Goal: Information Seeking & Learning: Learn about a topic

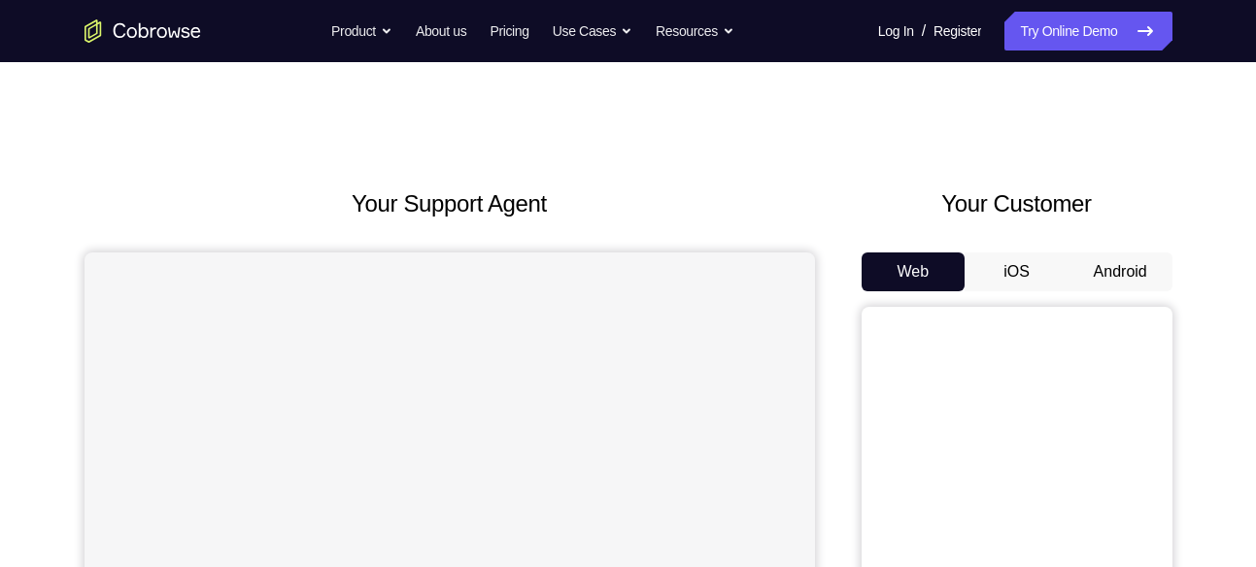
click at [1102, 265] on button "Android" at bounding box center [1121, 272] width 104 height 39
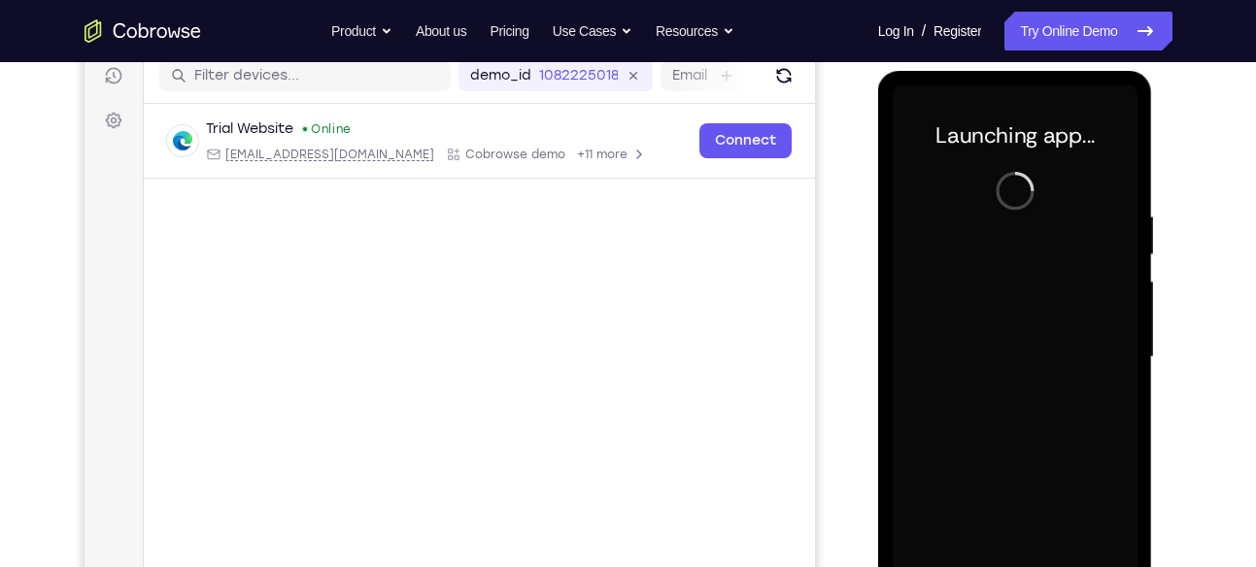
scroll to position [252, 0]
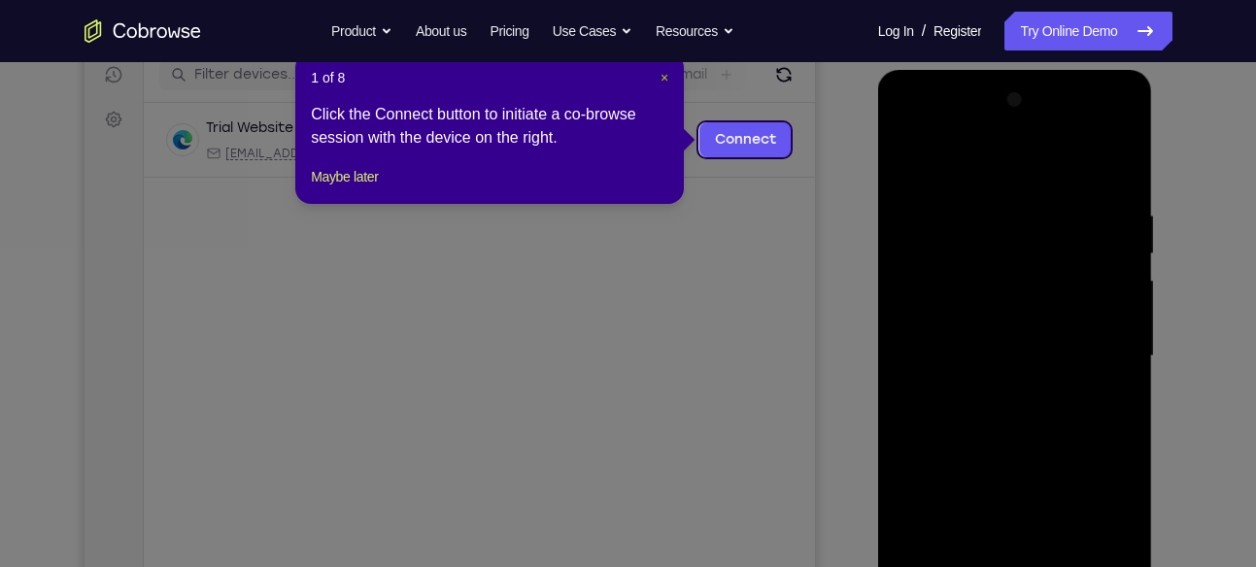
click at [667, 79] on span "×" at bounding box center [665, 78] width 8 height 16
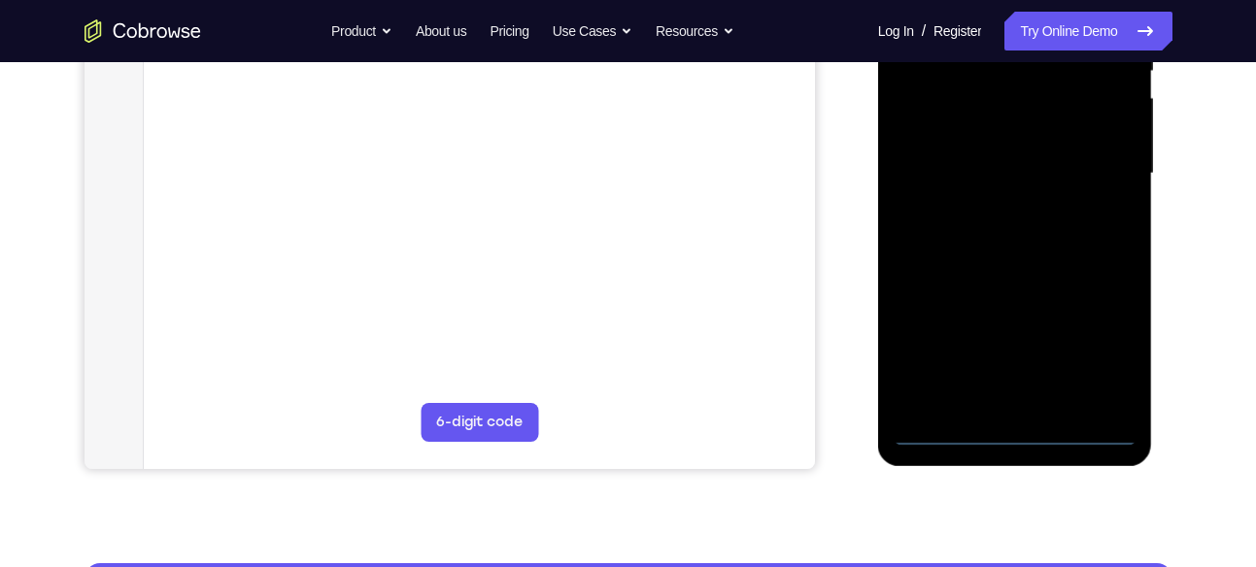
scroll to position [439, 0]
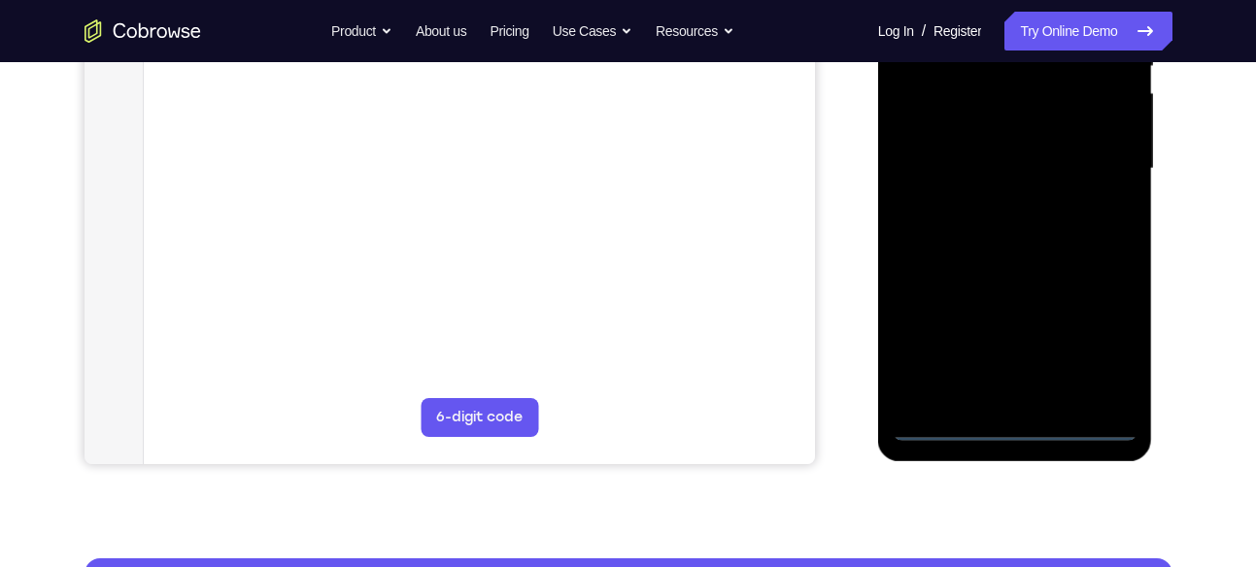
click at [1012, 419] on div at bounding box center [1015, 169] width 245 height 544
click at [1019, 428] on div at bounding box center [1015, 169] width 245 height 544
click at [1095, 350] on div at bounding box center [1015, 169] width 245 height 544
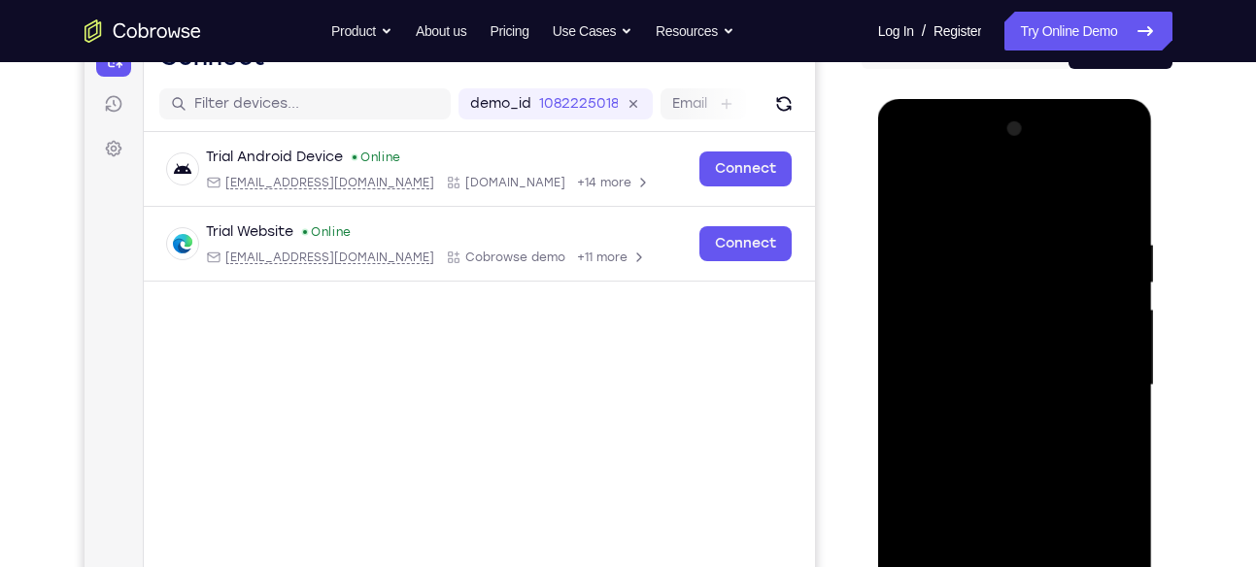
scroll to position [222, 0]
click at [960, 205] on div at bounding box center [1015, 387] width 245 height 544
click at [926, 320] on div at bounding box center [1015, 387] width 245 height 544
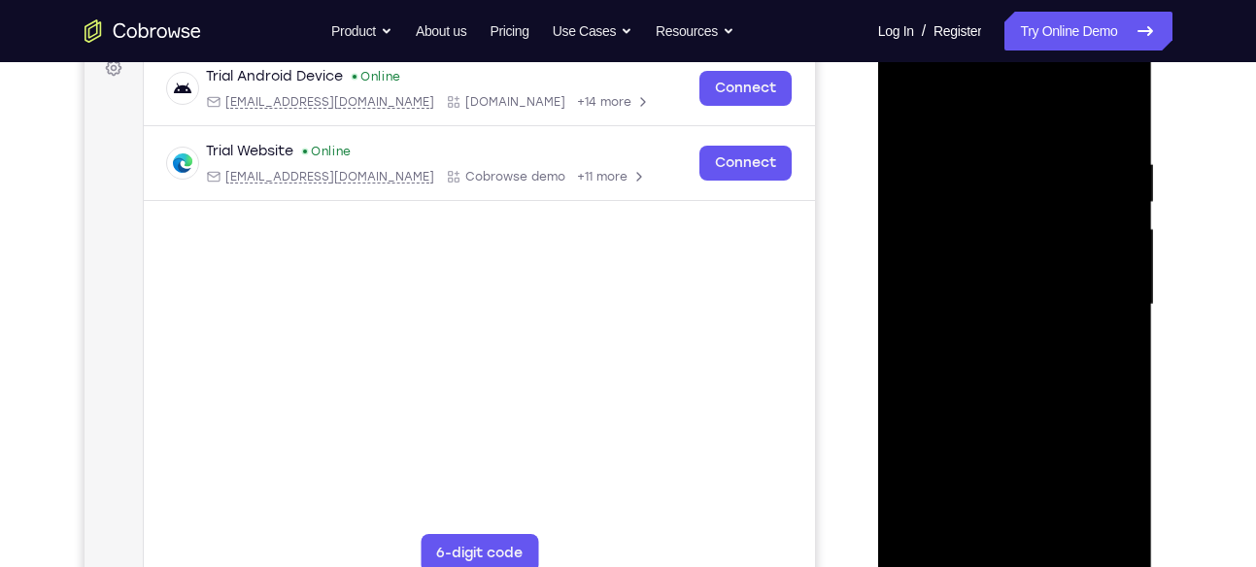
scroll to position [304, 0]
click at [1009, 322] on div at bounding box center [1015, 304] width 245 height 544
click at [945, 294] on div at bounding box center [1015, 304] width 245 height 544
click at [938, 328] on div at bounding box center [1015, 304] width 245 height 544
click at [1060, 117] on div at bounding box center [1015, 304] width 245 height 544
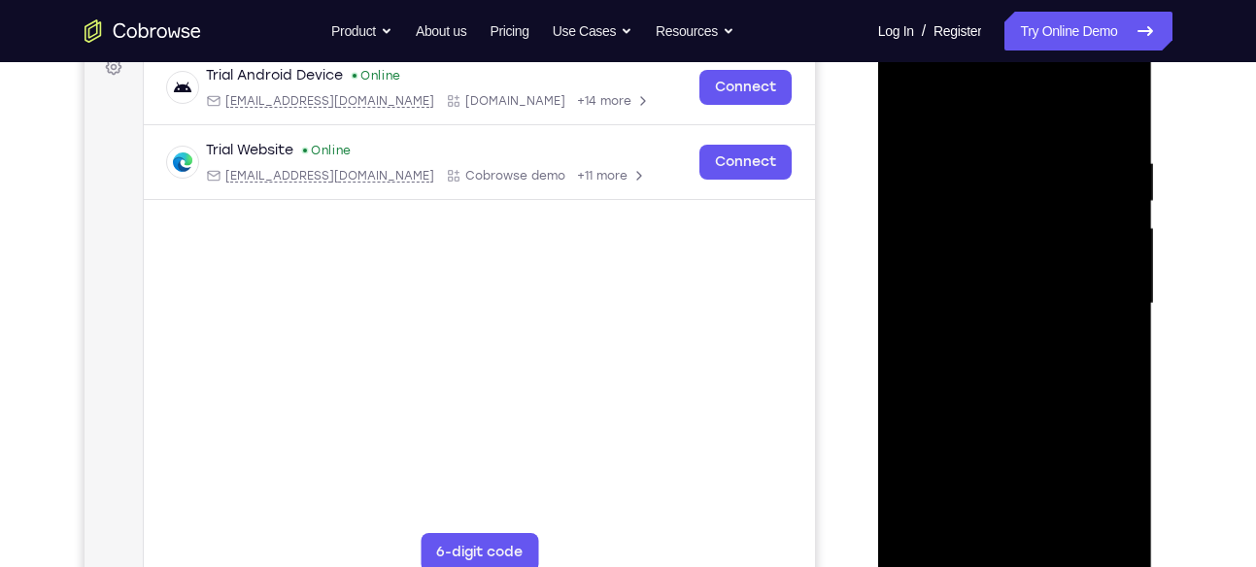
click at [989, 141] on div at bounding box center [1015, 304] width 245 height 544
click at [976, 399] on div at bounding box center [1015, 304] width 245 height 544
click at [927, 260] on div at bounding box center [1015, 304] width 245 height 544
click at [969, 397] on div at bounding box center [1015, 304] width 245 height 544
drag, startPoint x: 969, startPoint y: 397, endPoint x: 969, endPoint y: 173, distance: 224.4
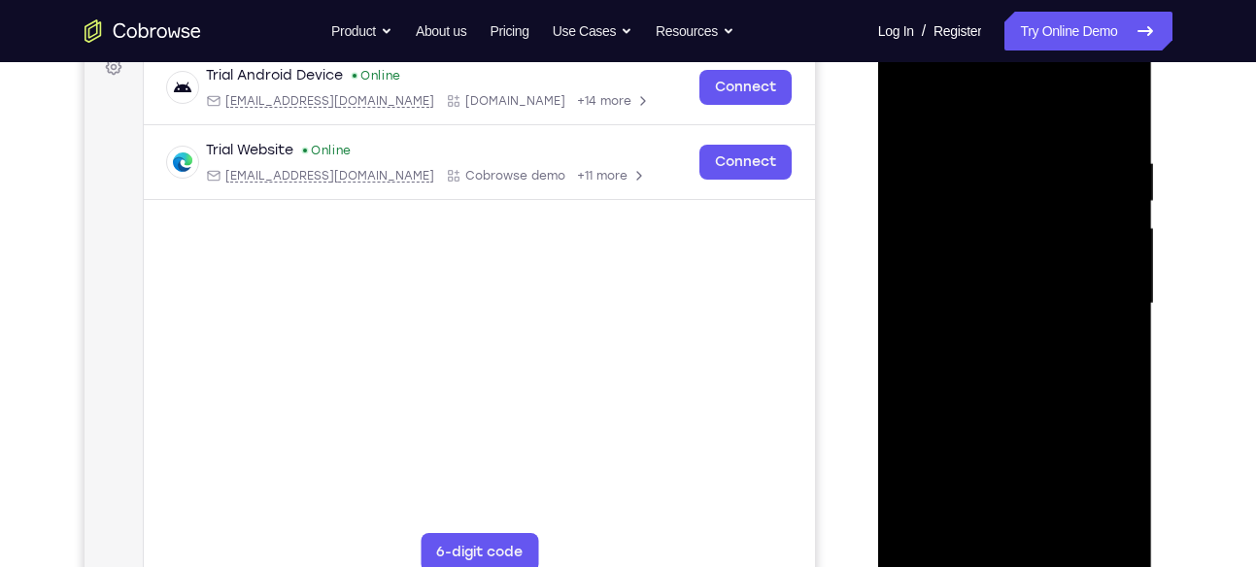
click at [969, 173] on div at bounding box center [1015, 304] width 245 height 544
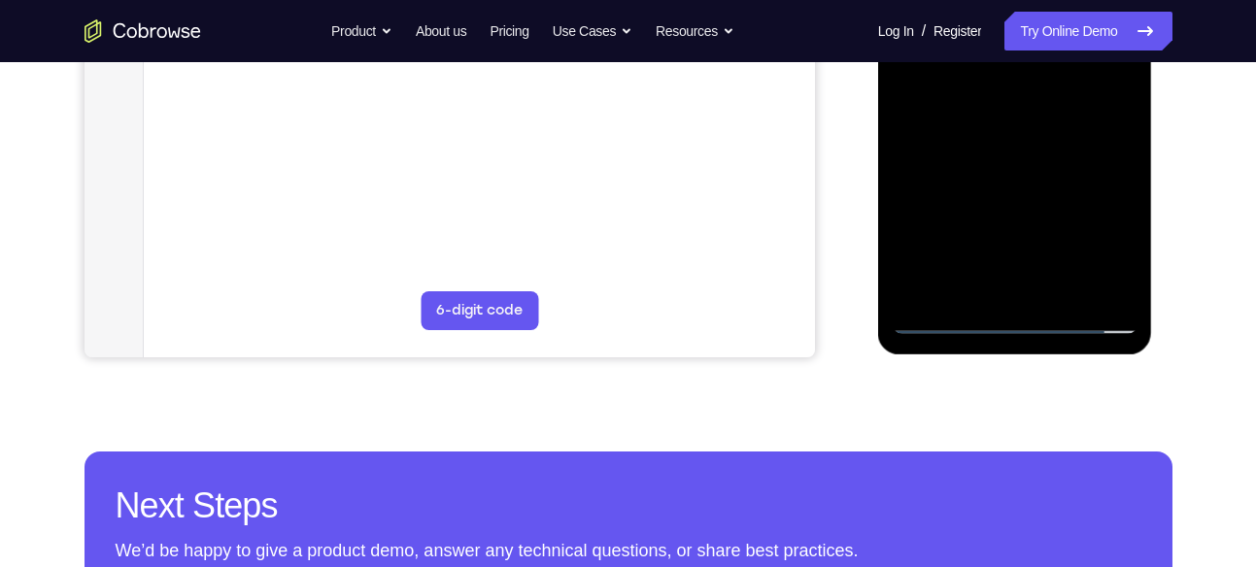
drag, startPoint x: 977, startPoint y: 247, endPoint x: 949, endPoint y: 40, distance: 208.9
click at [949, 40] on div at bounding box center [1015, 62] width 245 height 544
click at [980, 277] on div at bounding box center [1015, 62] width 245 height 544
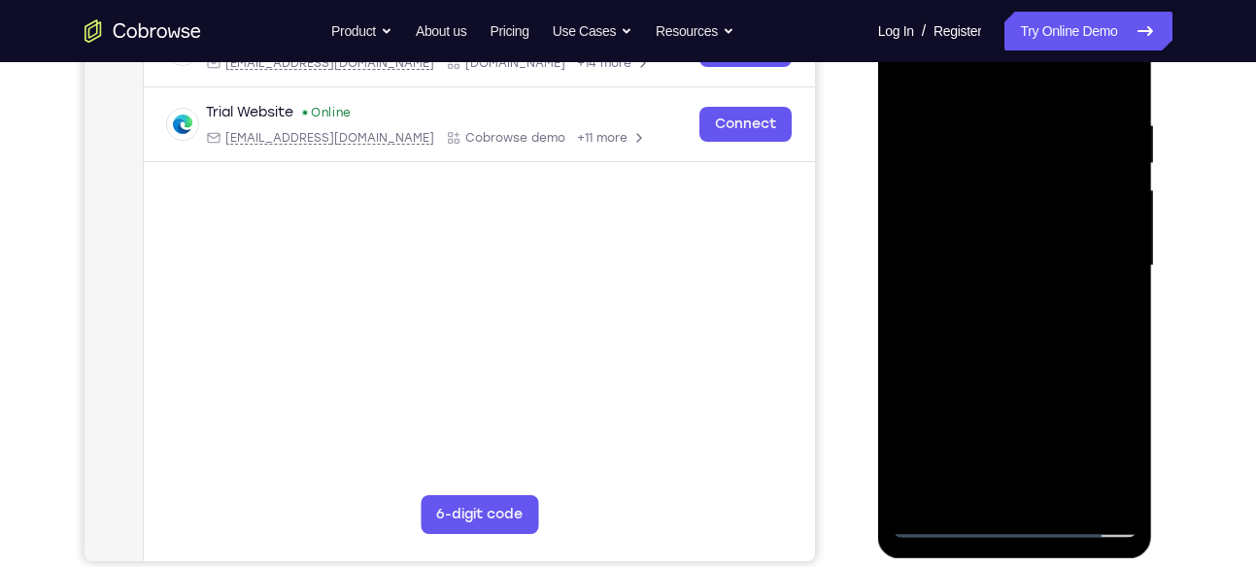
scroll to position [322, 0]
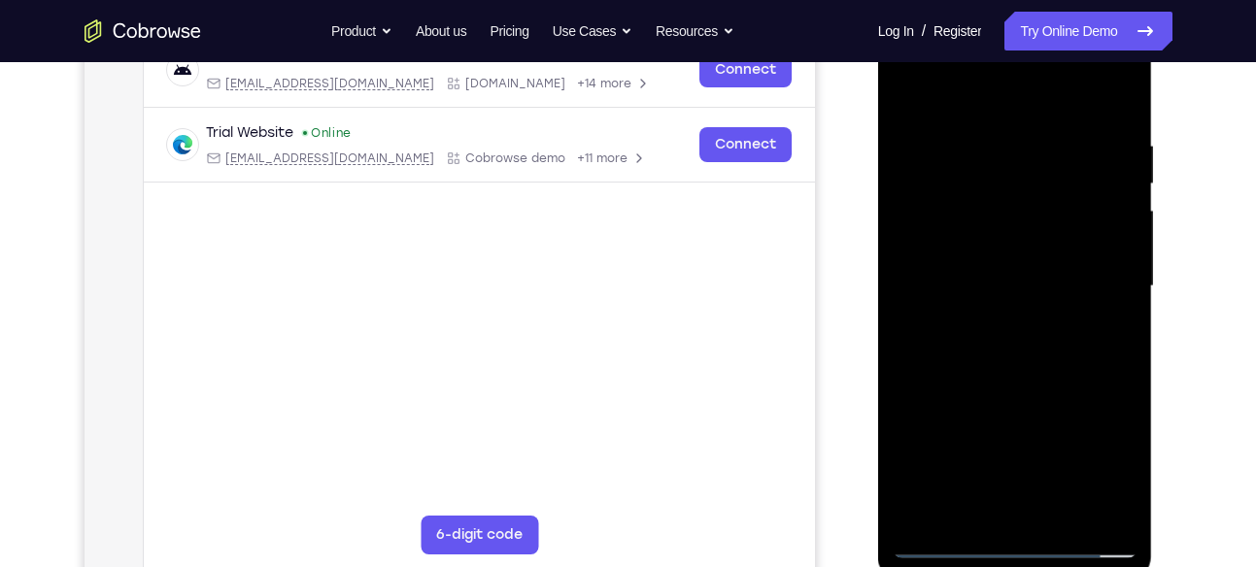
click at [947, 249] on div at bounding box center [1015, 287] width 245 height 544
click at [967, 325] on div at bounding box center [1015, 287] width 245 height 544
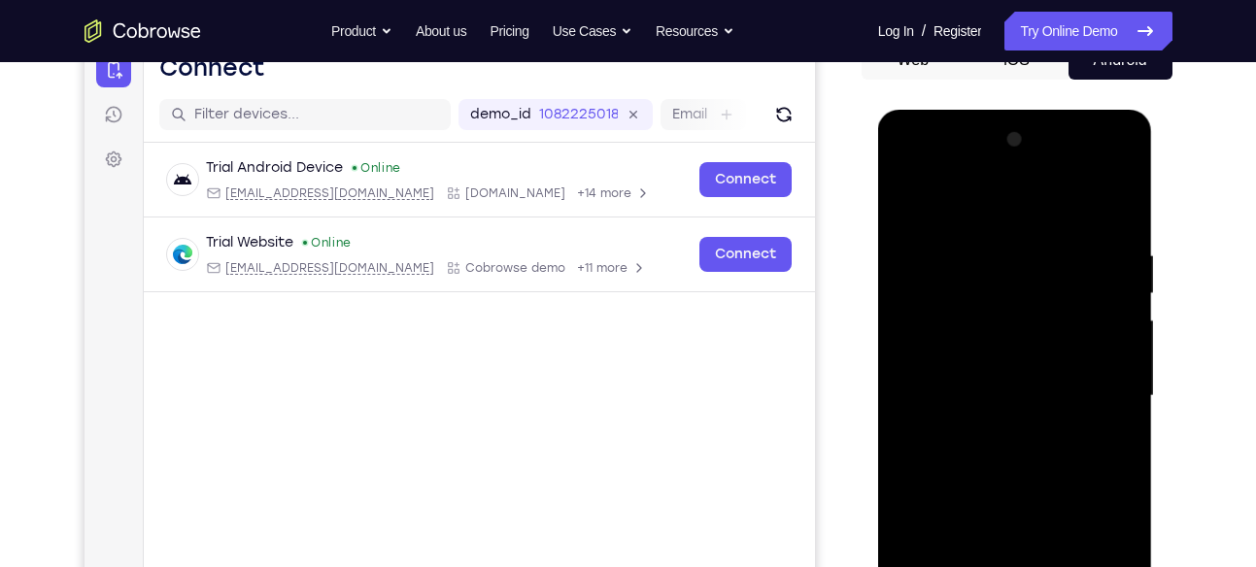
scroll to position [277, 0]
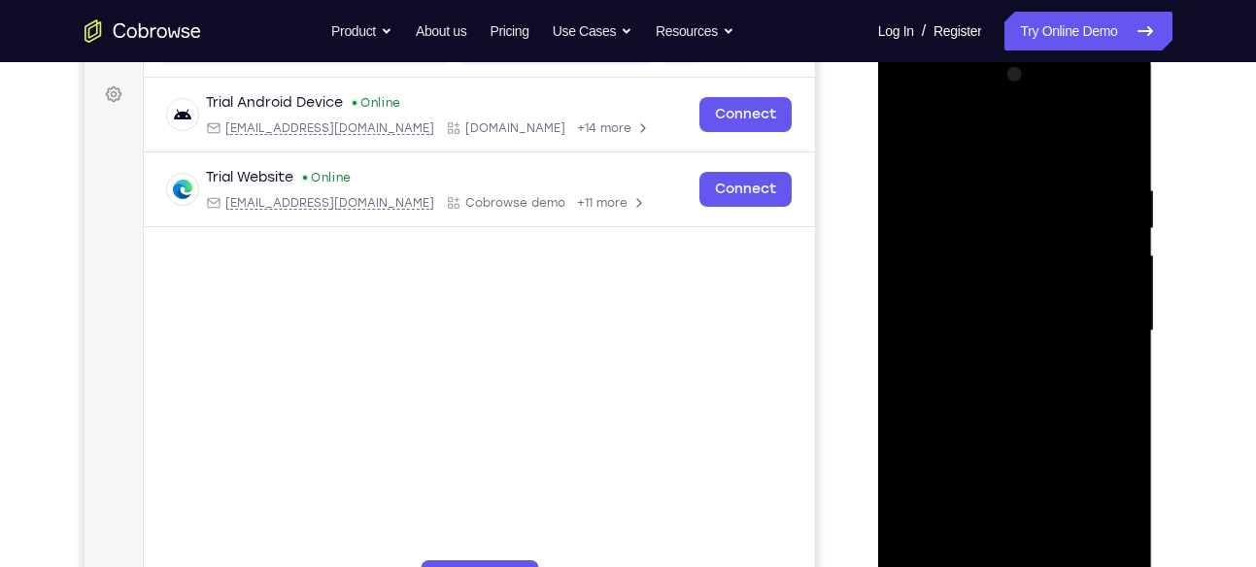
click at [954, 159] on div at bounding box center [1015, 331] width 245 height 544
click at [1080, 124] on div at bounding box center [1015, 331] width 245 height 544
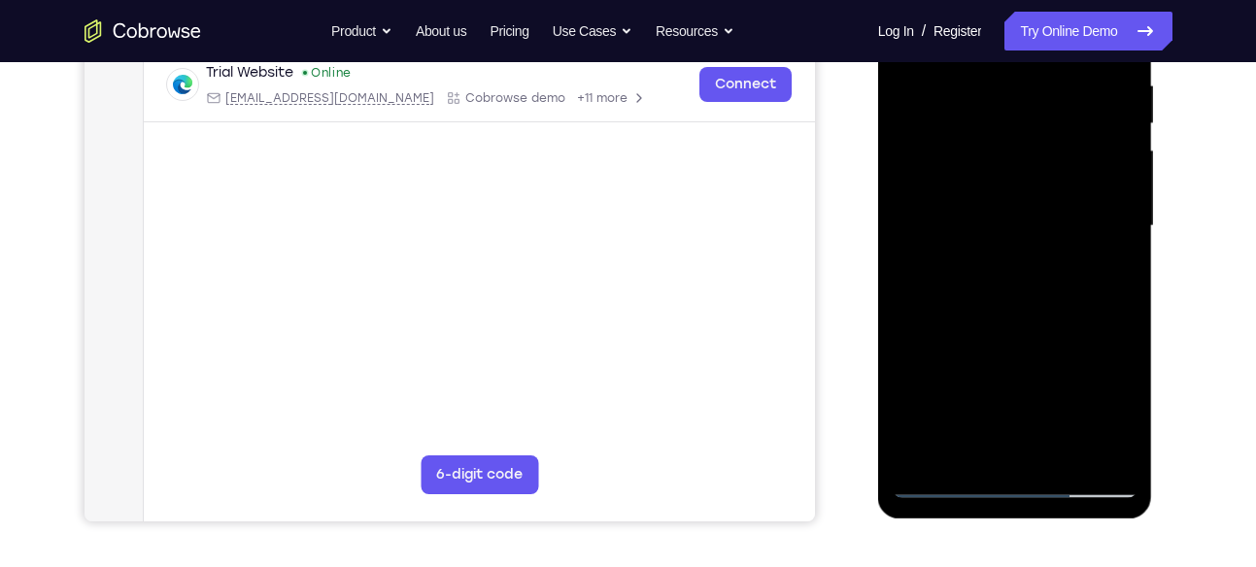
scroll to position [381, 0]
drag, startPoint x: 1063, startPoint y: 339, endPoint x: 1060, endPoint y: 180, distance: 159.4
click at [1060, 180] on div at bounding box center [1015, 227] width 245 height 544
drag, startPoint x: 1063, startPoint y: 180, endPoint x: 1057, endPoint y: 333, distance: 153.6
click at [1057, 333] on div at bounding box center [1015, 227] width 245 height 544
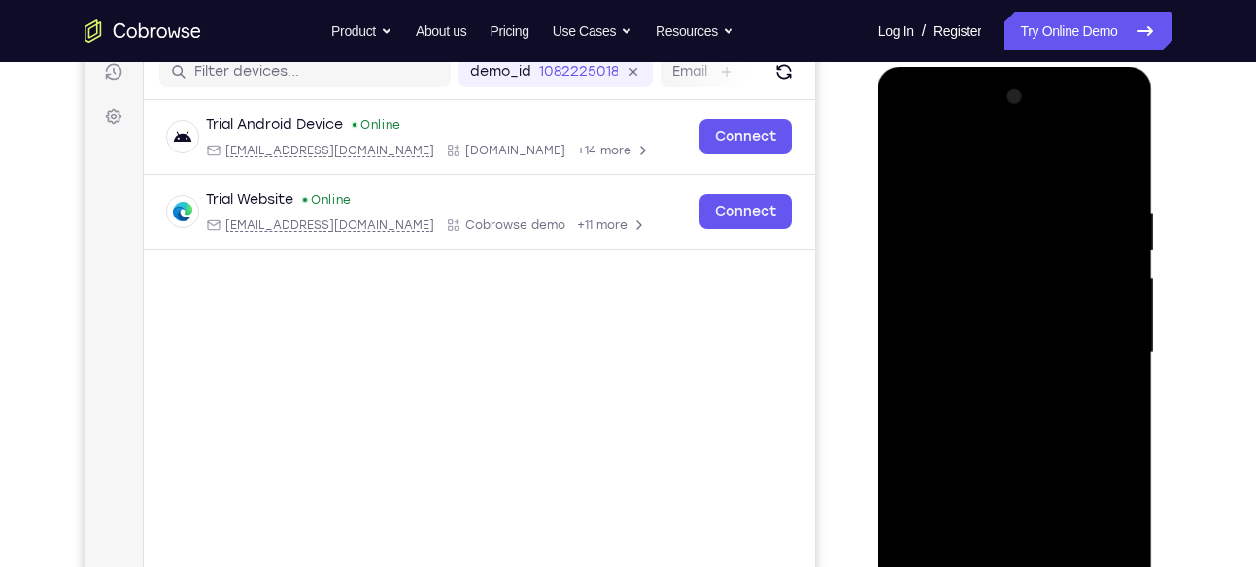
scroll to position [253, 0]
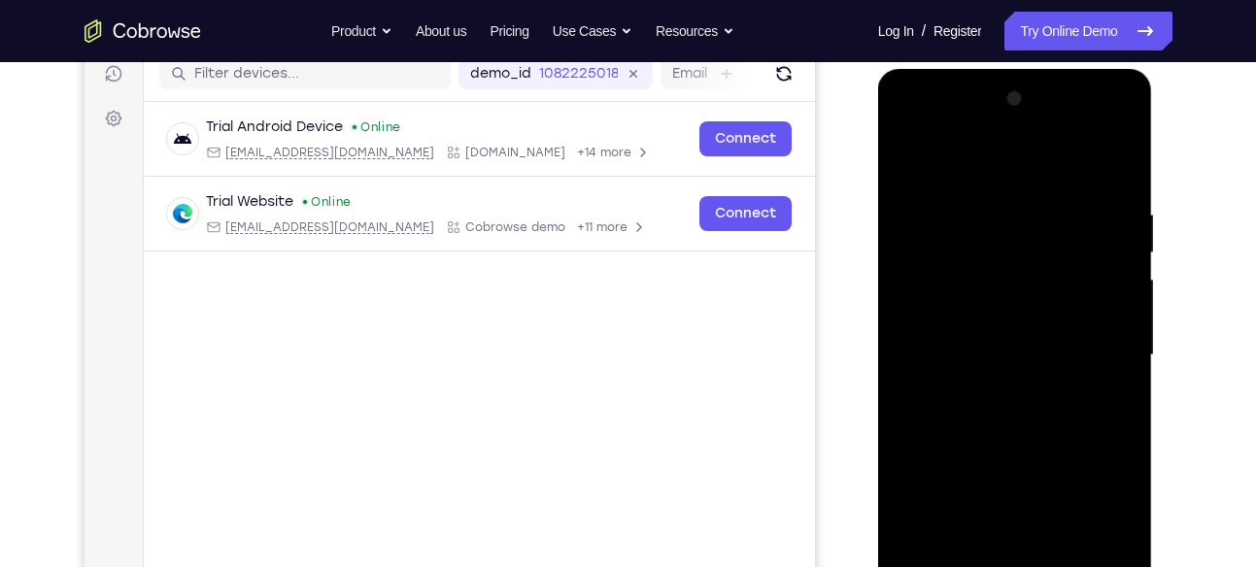
click at [1096, 125] on div at bounding box center [1015, 356] width 245 height 544
click at [911, 126] on div at bounding box center [1015, 356] width 245 height 544
click at [1093, 352] on div at bounding box center [1015, 356] width 245 height 544
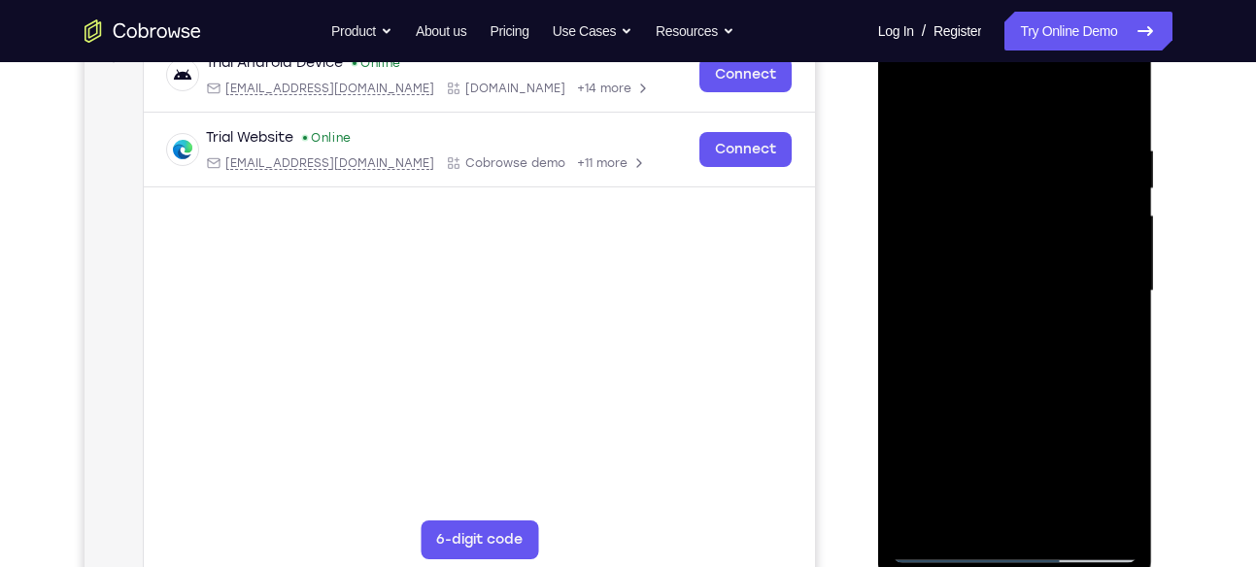
scroll to position [330, 0]
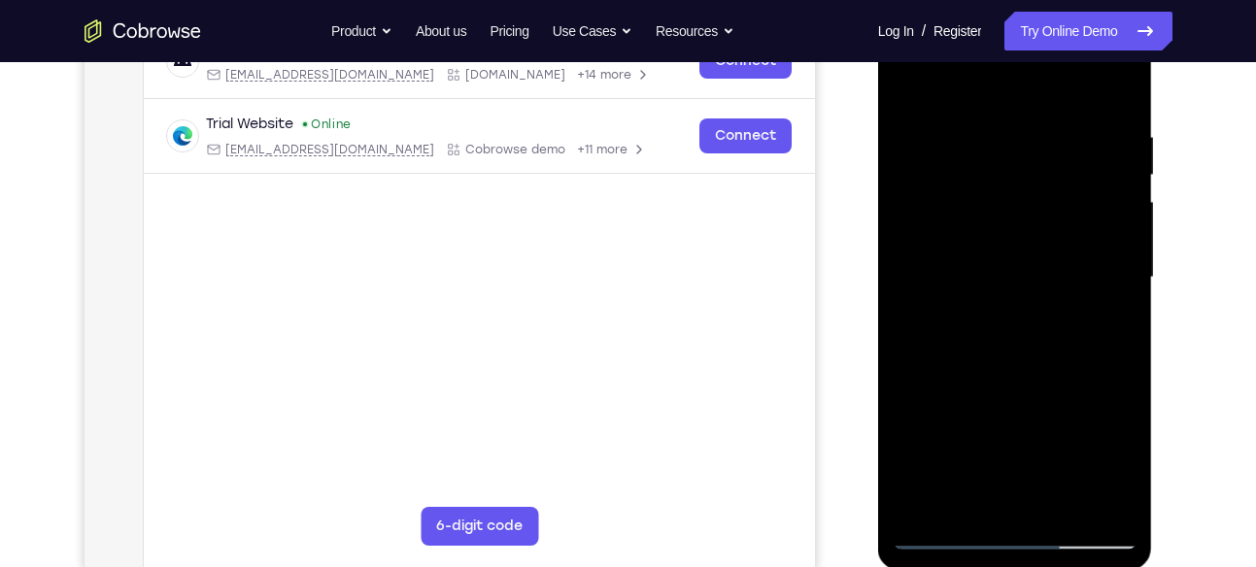
click at [997, 308] on div at bounding box center [1015, 278] width 245 height 544
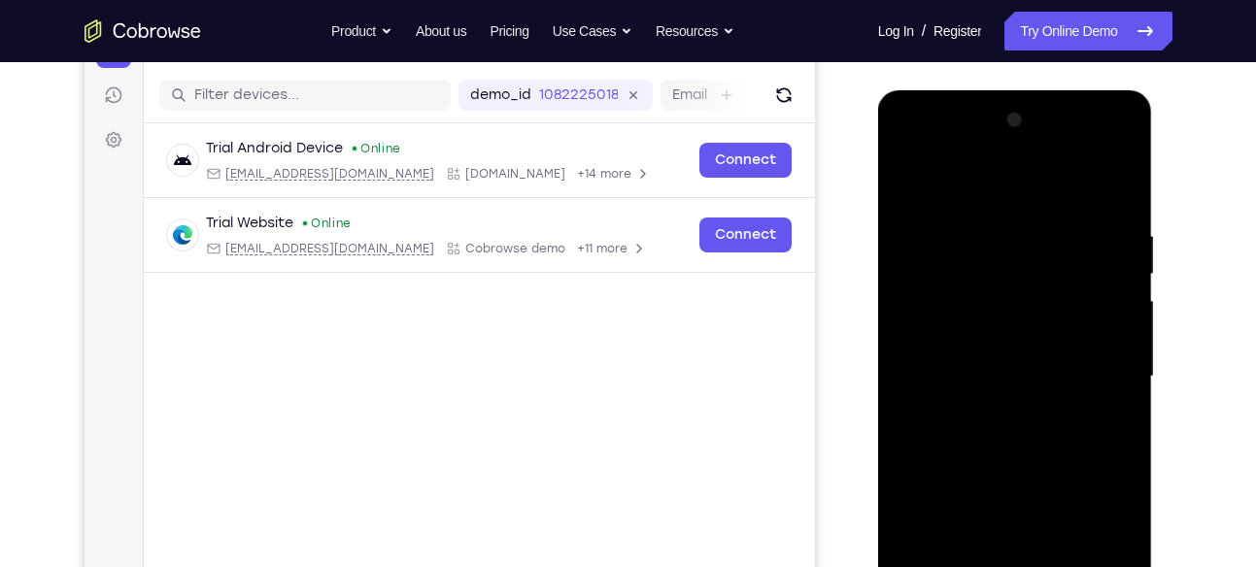
scroll to position [314, 0]
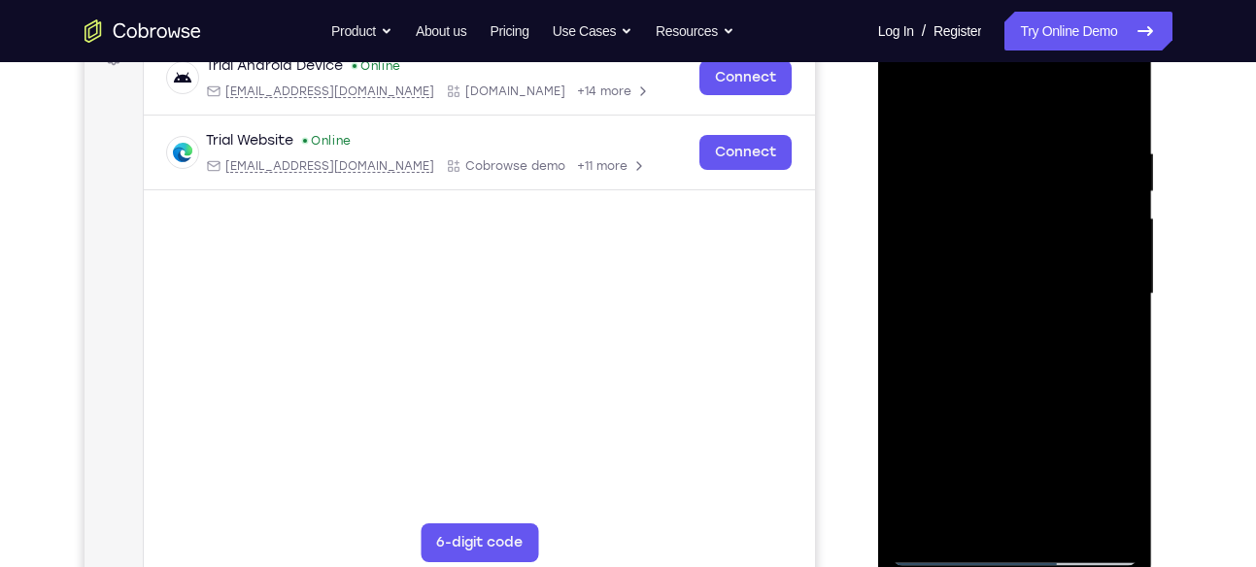
click at [983, 389] on div at bounding box center [1015, 294] width 245 height 544
click at [975, 279] on div at bounding box center [1015, 294] width 245 height 544
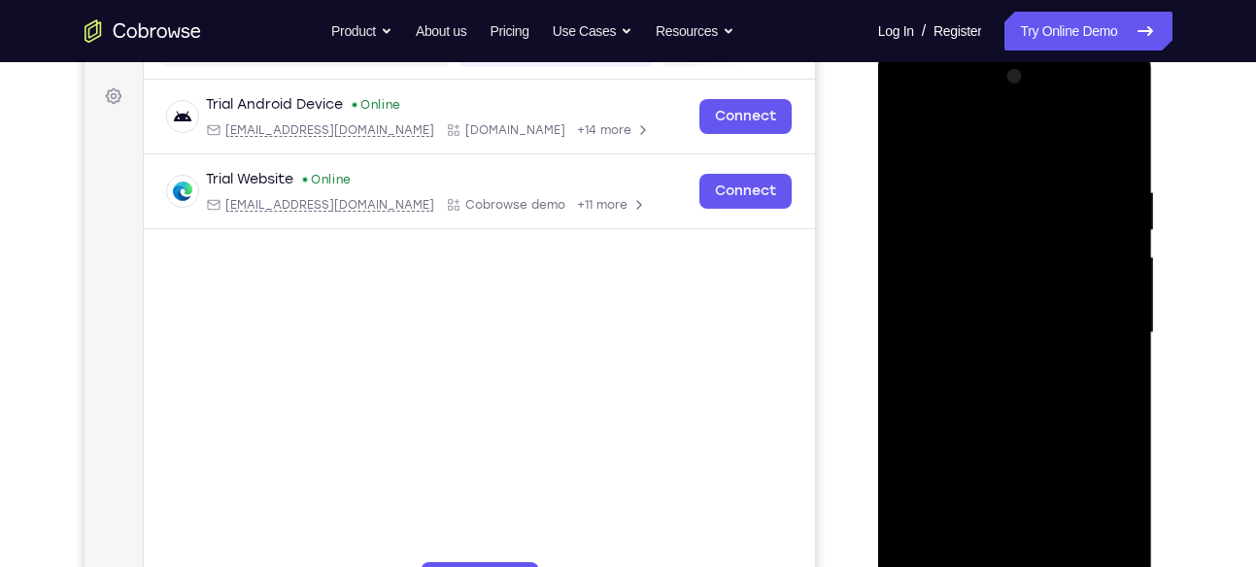
click at [987, 279] on div at bounding box center [1015, 333] width 245 height 544
click at [947, 246] on div at bounding box center [1015, 333] width 245 height 544
click at [1117, 158] on div at bounding box center [1015, 333] width 245 height 544
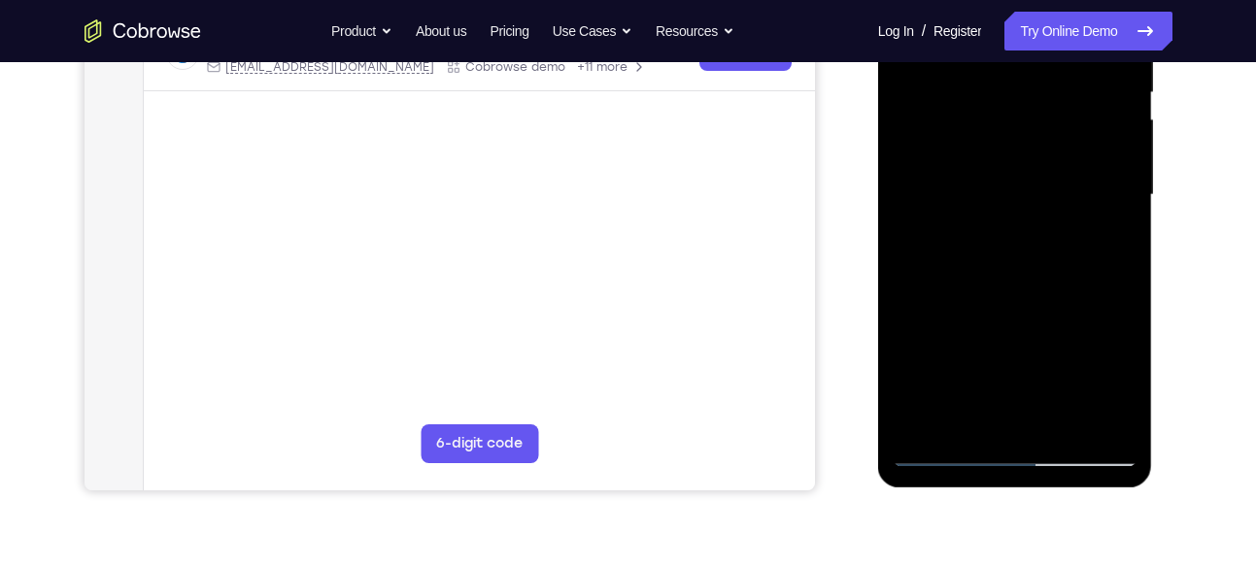
scroll to position [414, 0]
click at [1060, 422] on div at bounding box center [1015, 194] width 245 height 544
click at [1006, 291] on div at bounding box center [1015, 194] width 245 height 544
click at [941, 454] on div at bounding box center [1015, 194] width 245 height 544
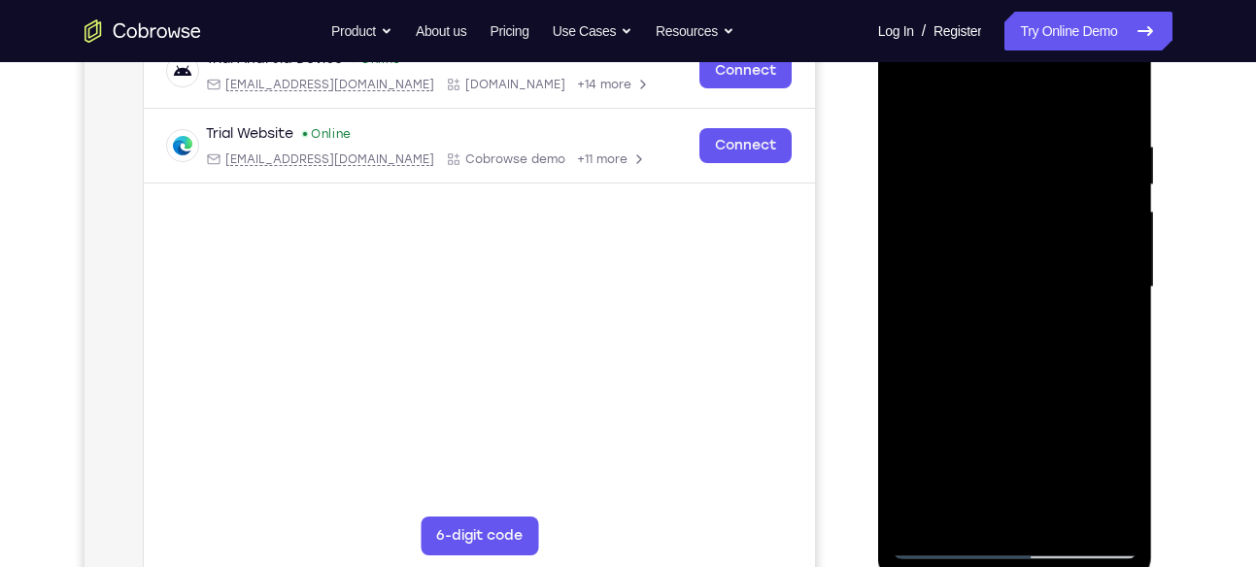
scroll to position [318, 0]
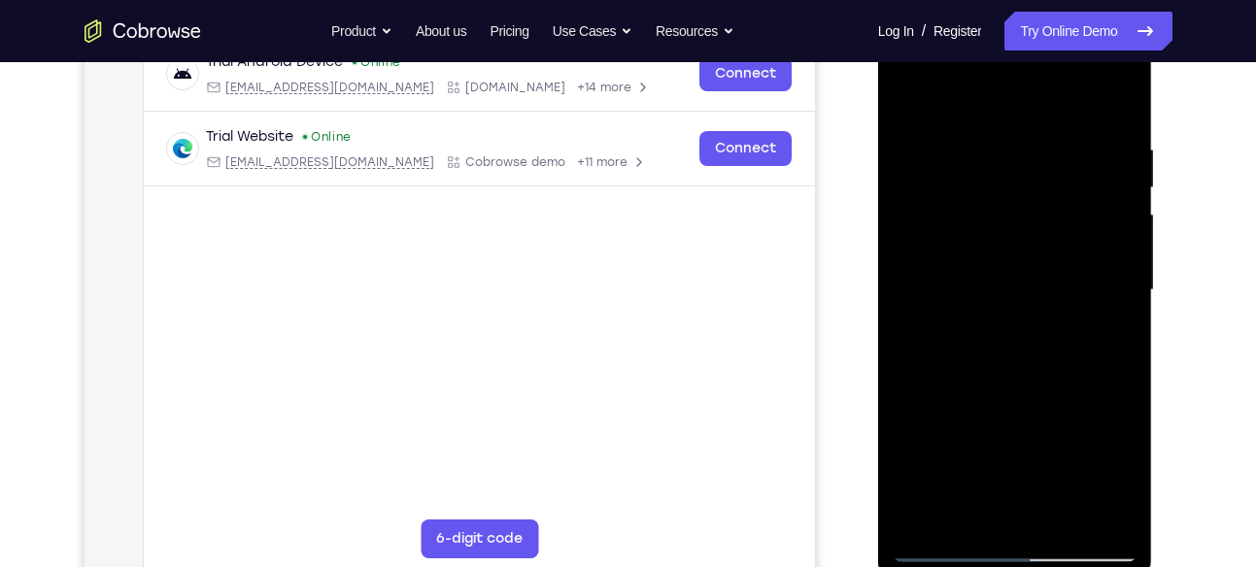
drag, startPoint x: 1049, startPoint y: 135, endPoint x: 900, endPoint y: 152, distance: 150.5
click at [900, 152] on div at bounding box center [1015, 290] width 245 height 544
drag, startPoint x: 1074, startPoint y: 141, endPoint x: 898, endPoint y: 164, distance: 177.4
click at [898, 164] on div at bounding box center [1015, 290] width 245 height 544
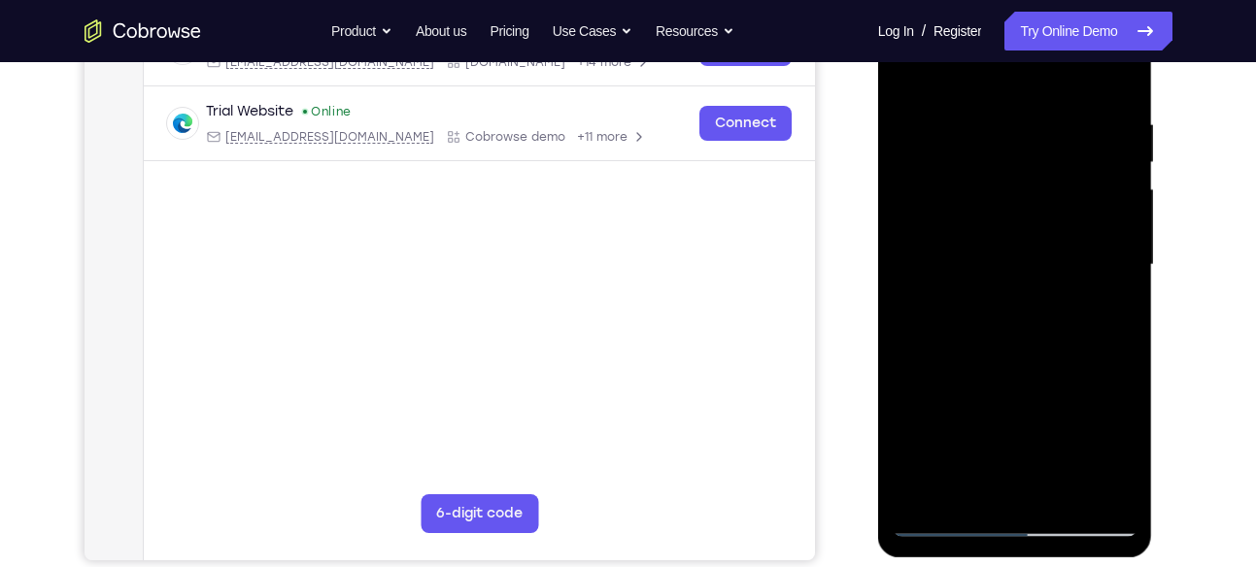
scroll to position [480, 0]
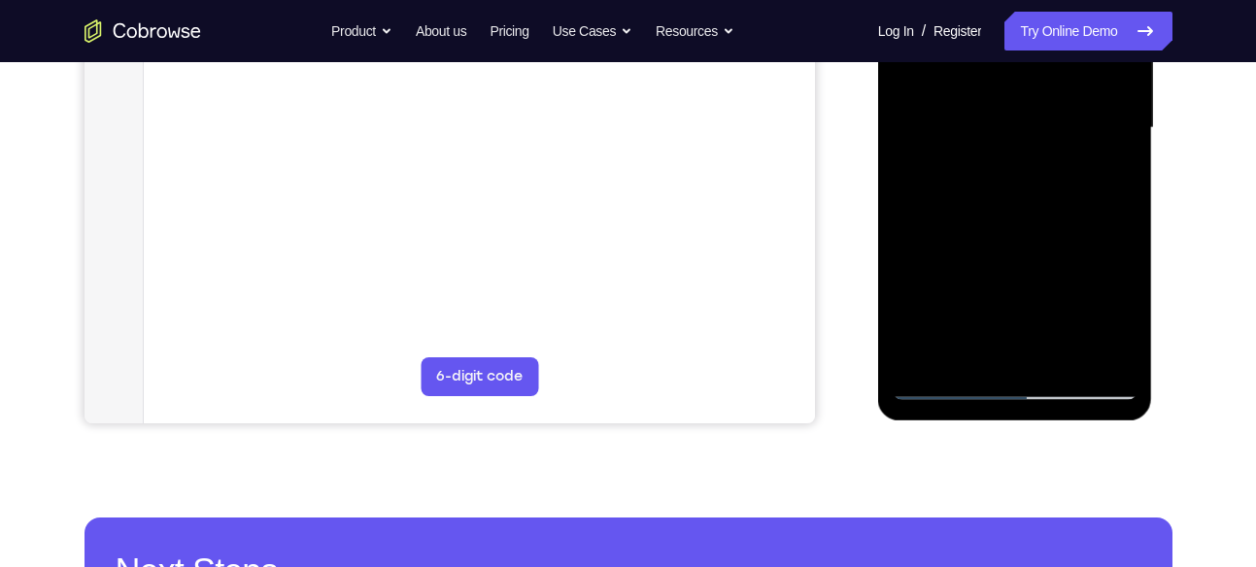
click at [968, 364] on div at bounding box center [1015, 128] width 245 height 544
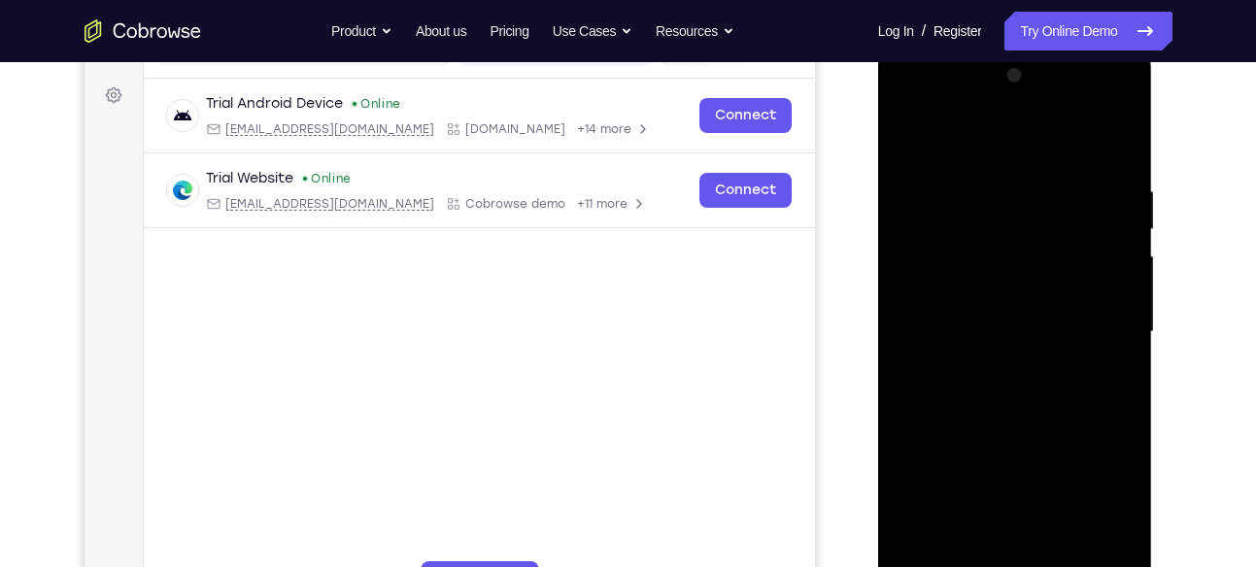
scroll to position [275, 0]
click at [949, 138] on div at bounding box center [1015, 333] width 245 height 544
click at [958, 193] on div at bounding box center [1015, 333] width 245 height 544
click at [911, 315] on div at bounding box center [1015, 333] width 245 height 544
click at [1117, 322] on div at bounding box center [1015, 333] width 245 height 544
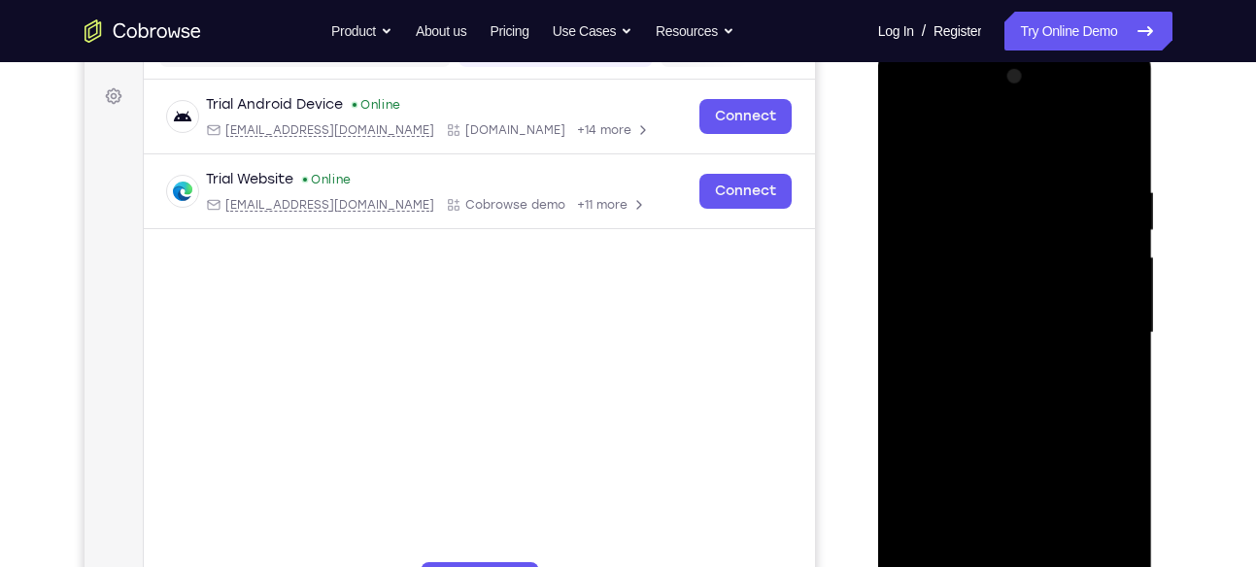
click at [1117, 322] on div at bounding box center [1015, 333] width 245 height 544
click at [1117, 312] on div at bounding box center [1015, 333] width 245 height 544
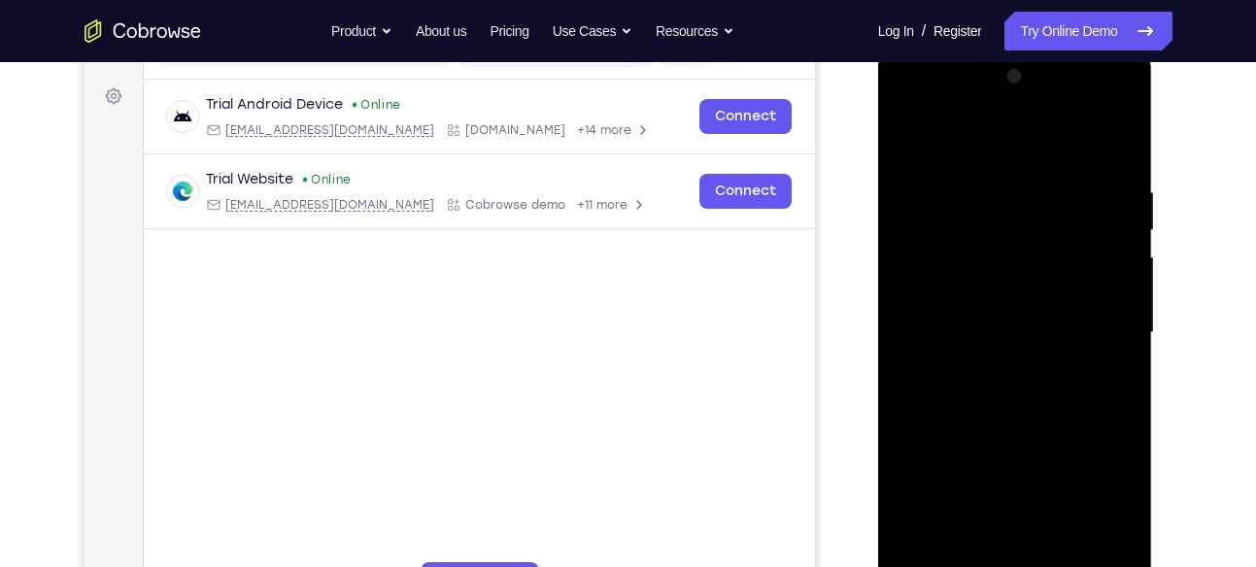
click at [1117, 312] on div at bounding box center [1015, 333] width 245 height 544
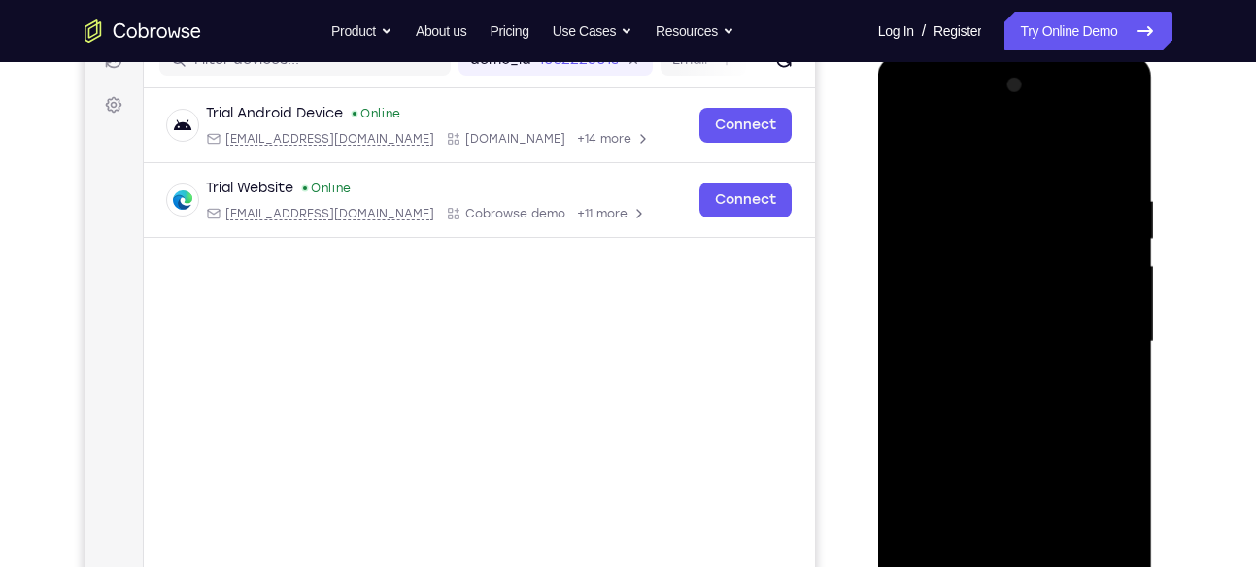
scroll to position [254, 0]
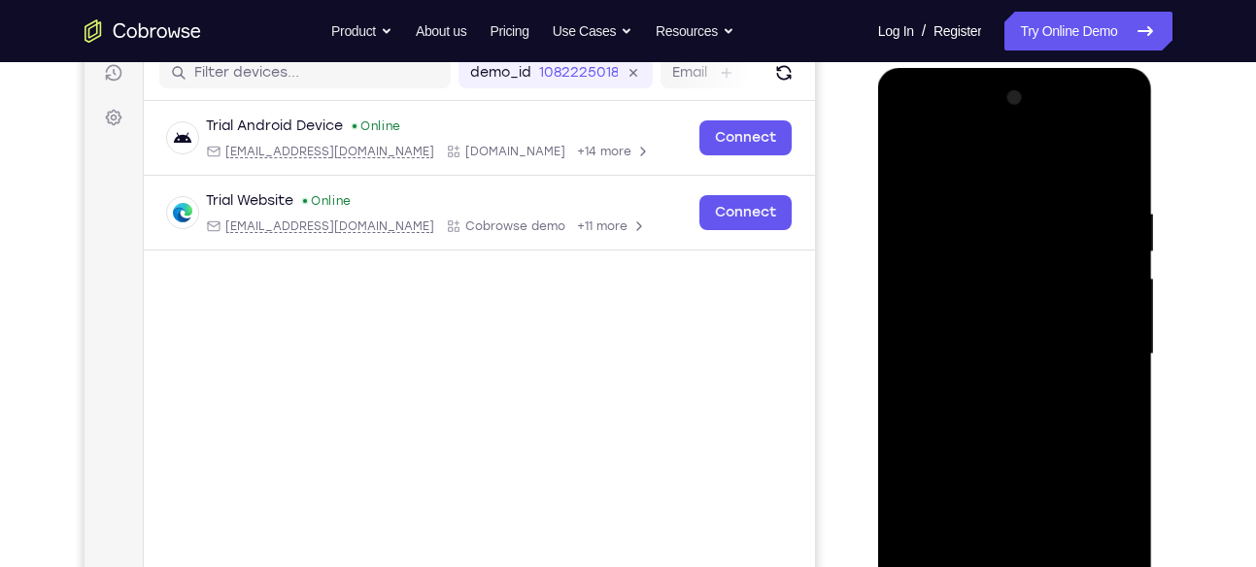
click at [1121, 310] on div at bounding box center [1015, 355] width 245 height 544
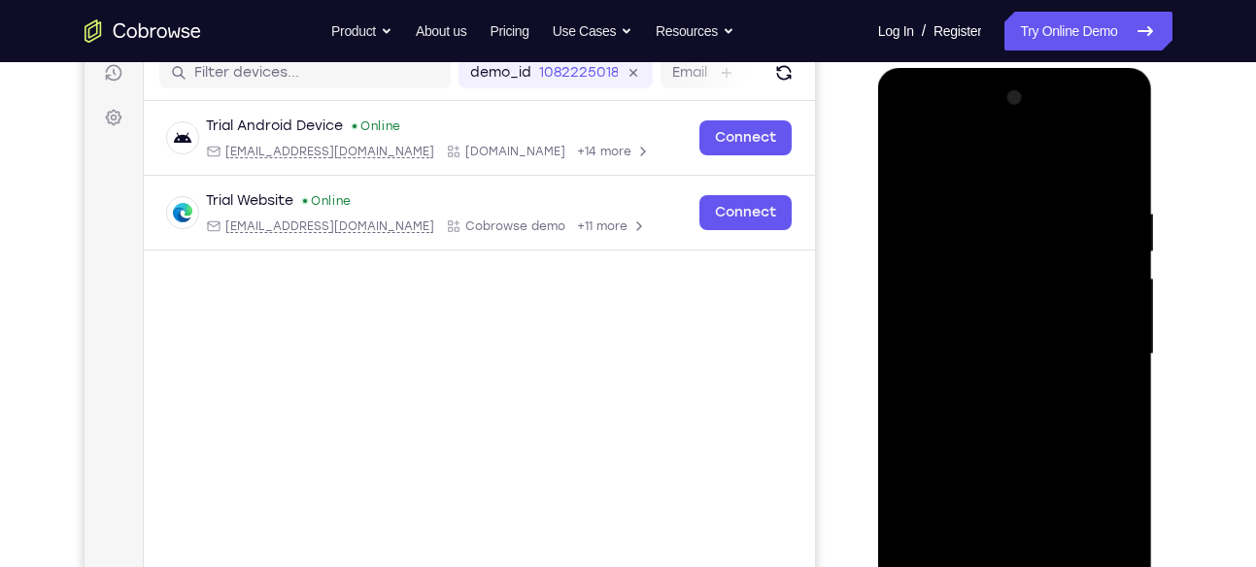
click at [1118, 109] on div at bounding box center [1015, 355] width 245 height 544
click at [909, 164] on div at bounding box center [1015, 355] width 245 height 544
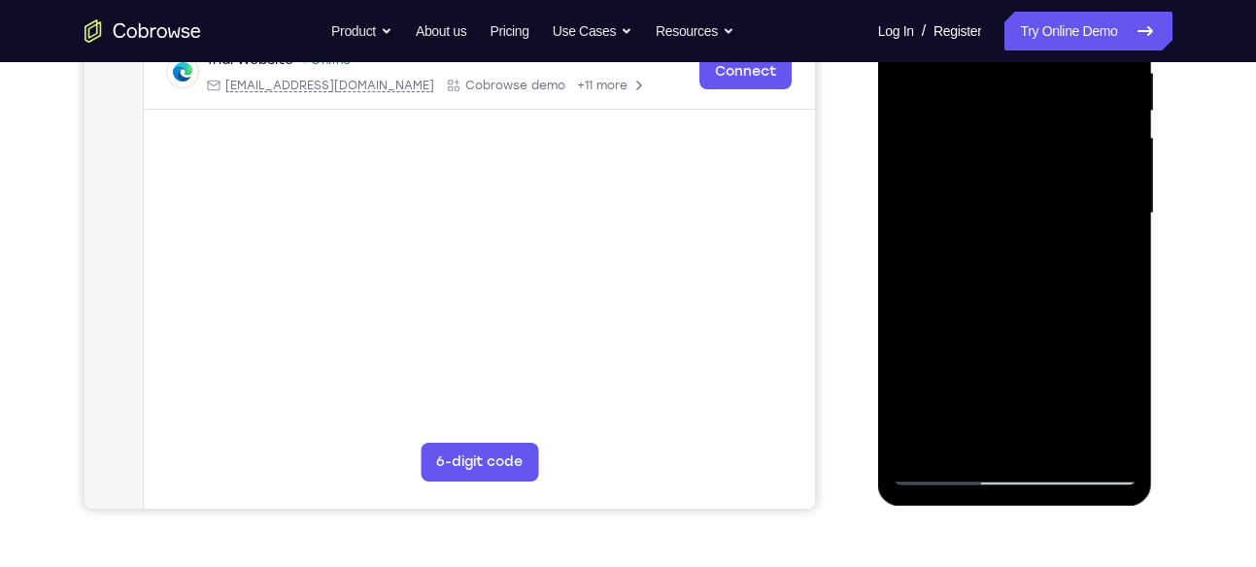
scroll to position [307, 0]
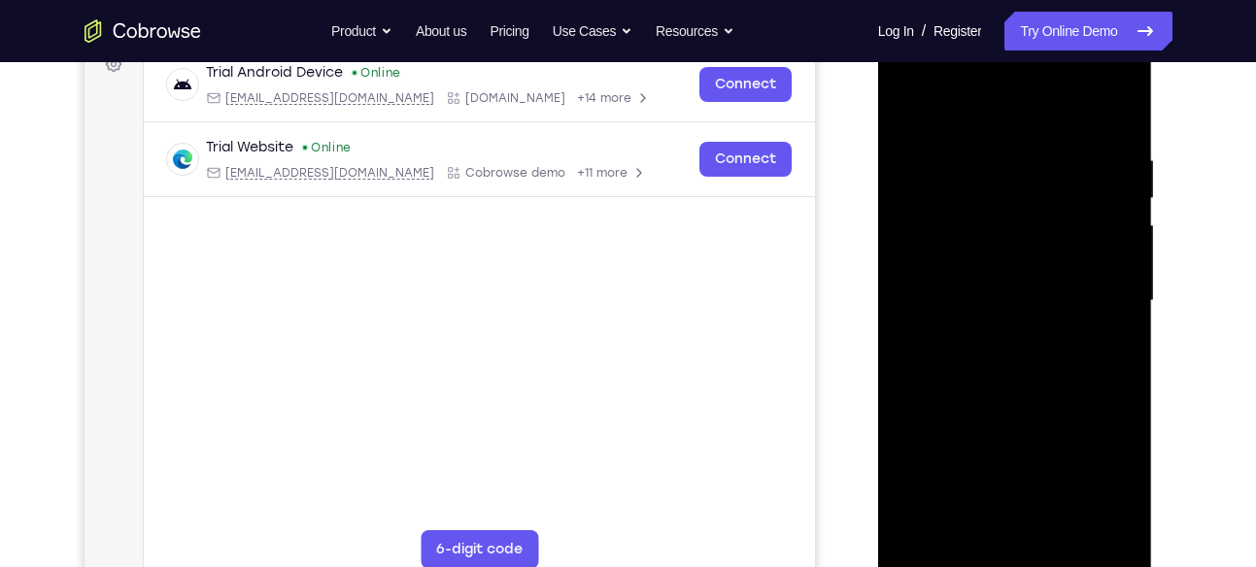
click at [1045, 270] on div at bounding box center [1015, 301] width 245 height 544
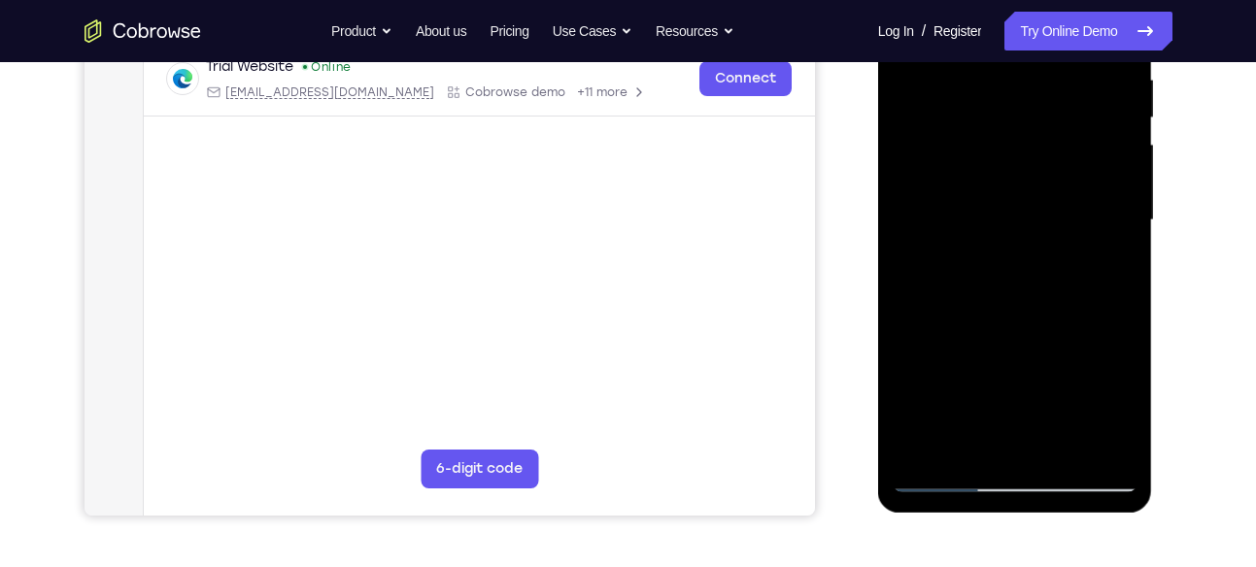
scroll to position [416, 0]
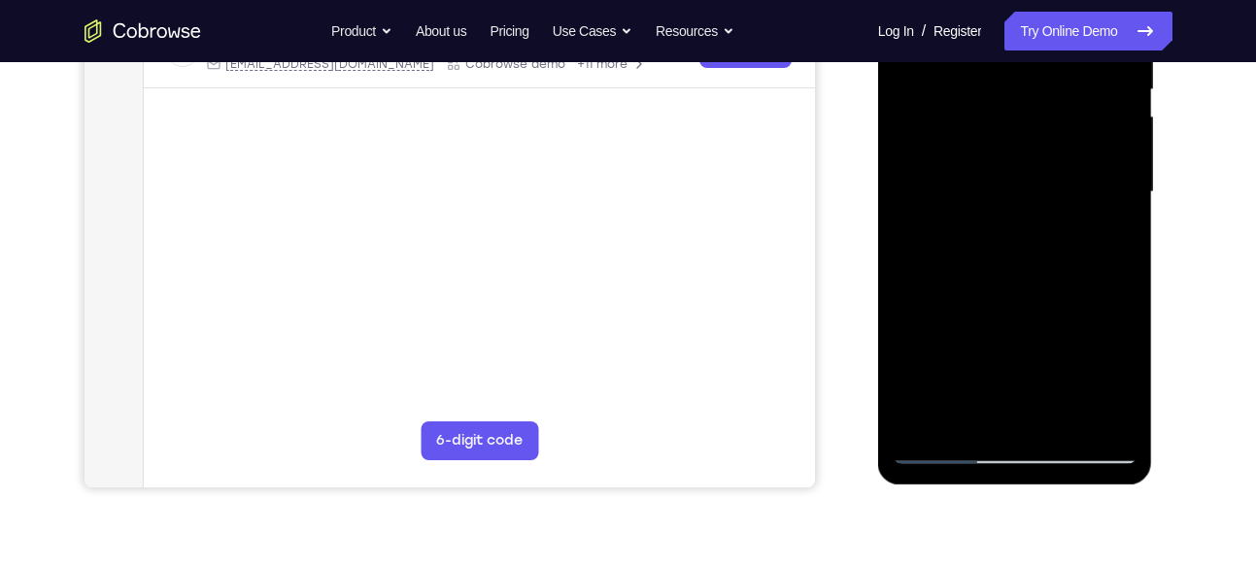
click at [932, 418] on div at bounding box center [1015, 192] width 245 height 544
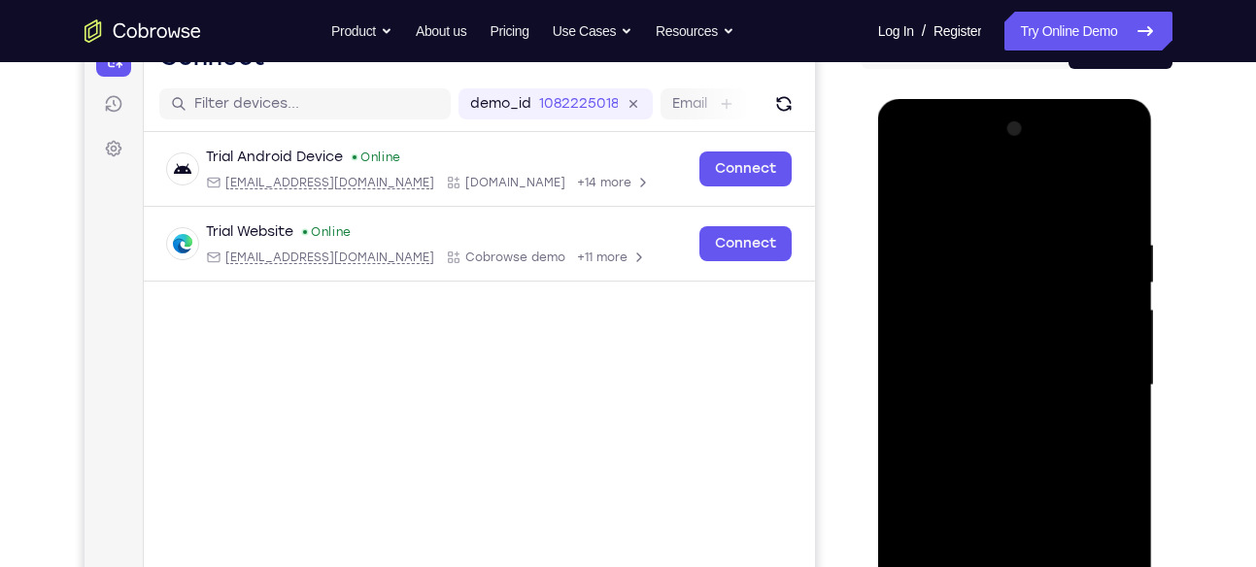
click at [1118, 187] on div at bounding box center [1015, 386] width 245 height 544
click at [910, 189] on div at bounding box center [1015, 386] width 245 height 544
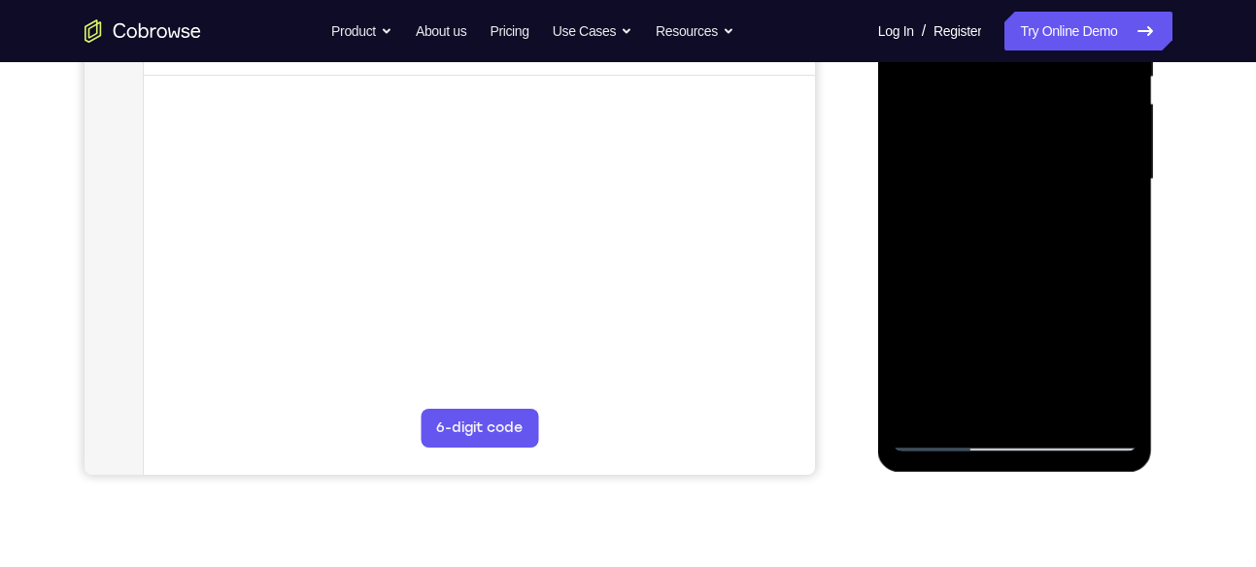
scroll to position [434, 0]
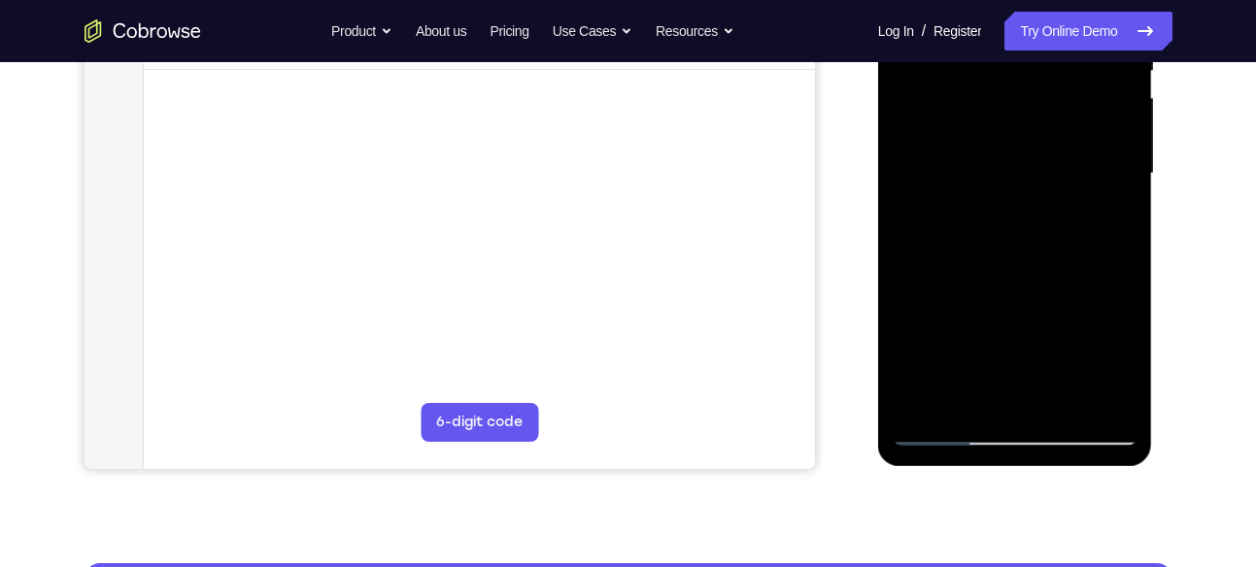
click at [1067, 403] on div at bounding box center [1015, 174] width 245 height 544
click at [1109, 403] on div at bounding box center [1015, 174] width 245 height 544
click at [944, 422] on div at bounding box center [1015, 174] width 245 height 544
click at [945, 433] on div at bounding box center [1015, 174] width 245 height 544
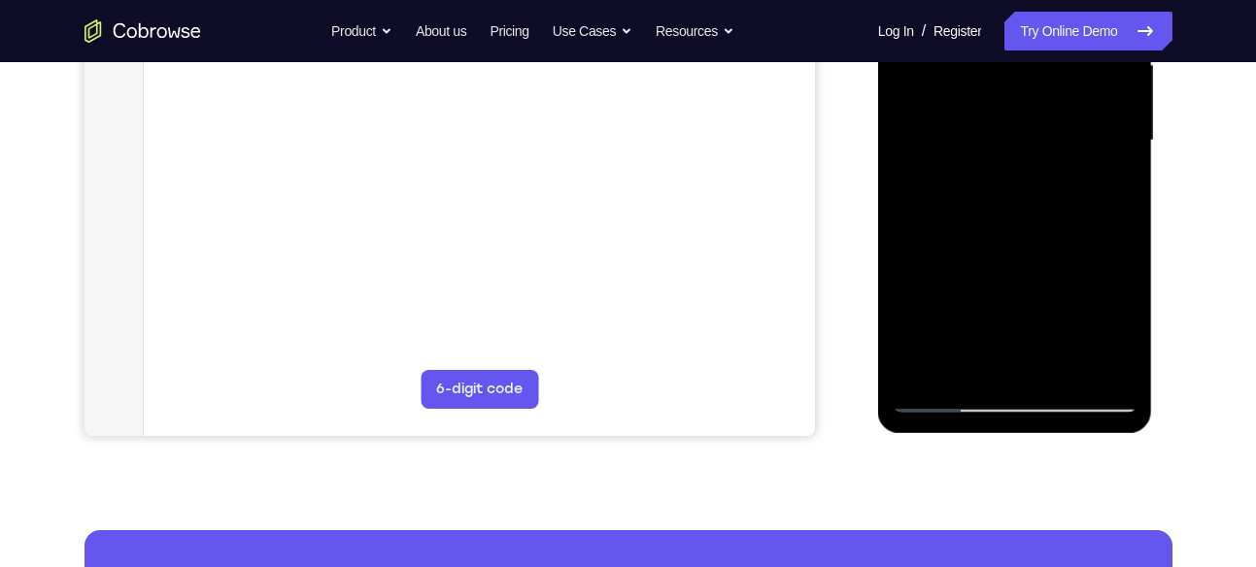
scroll to position [471, 0]
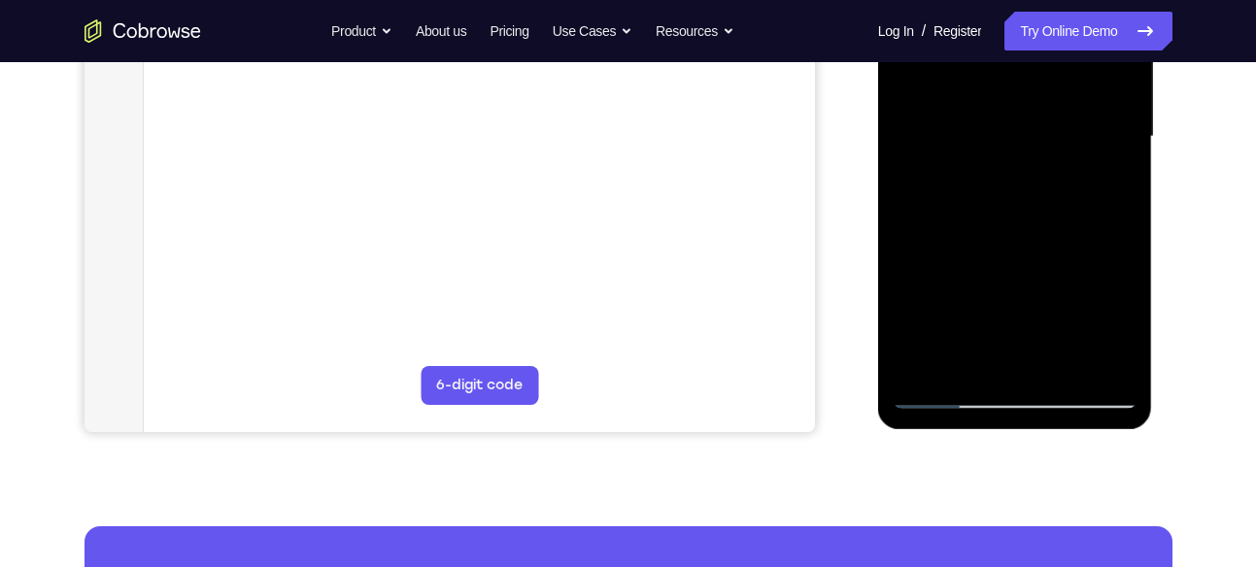
click at [1108, 371] on div at bounding box center [1015, 137] width 245 height 544
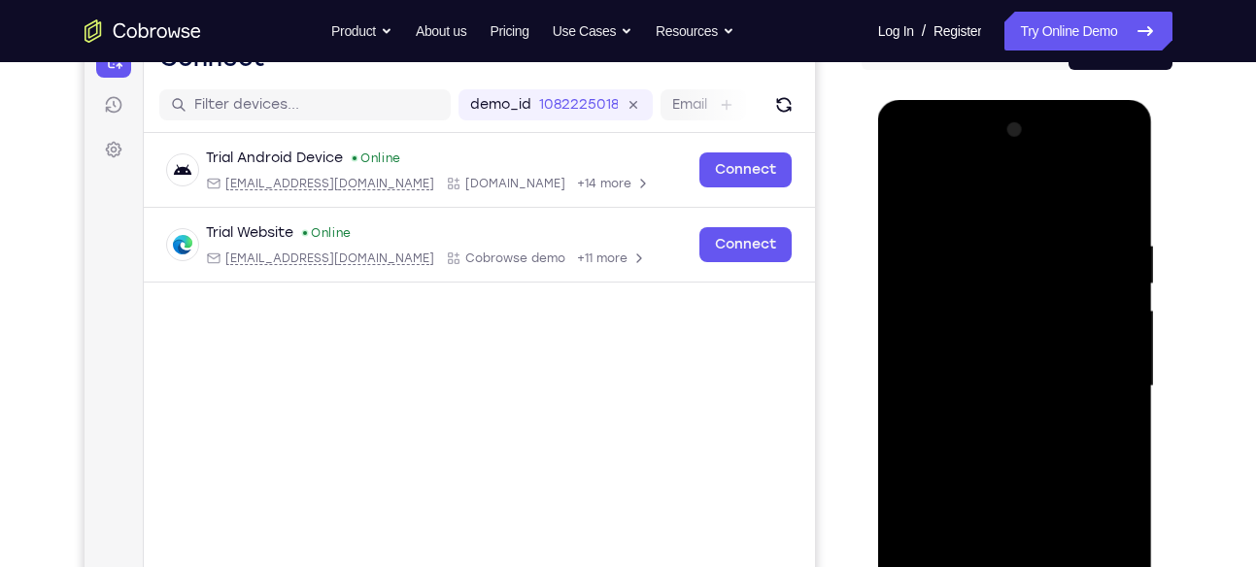
scroll to position [213, 0]
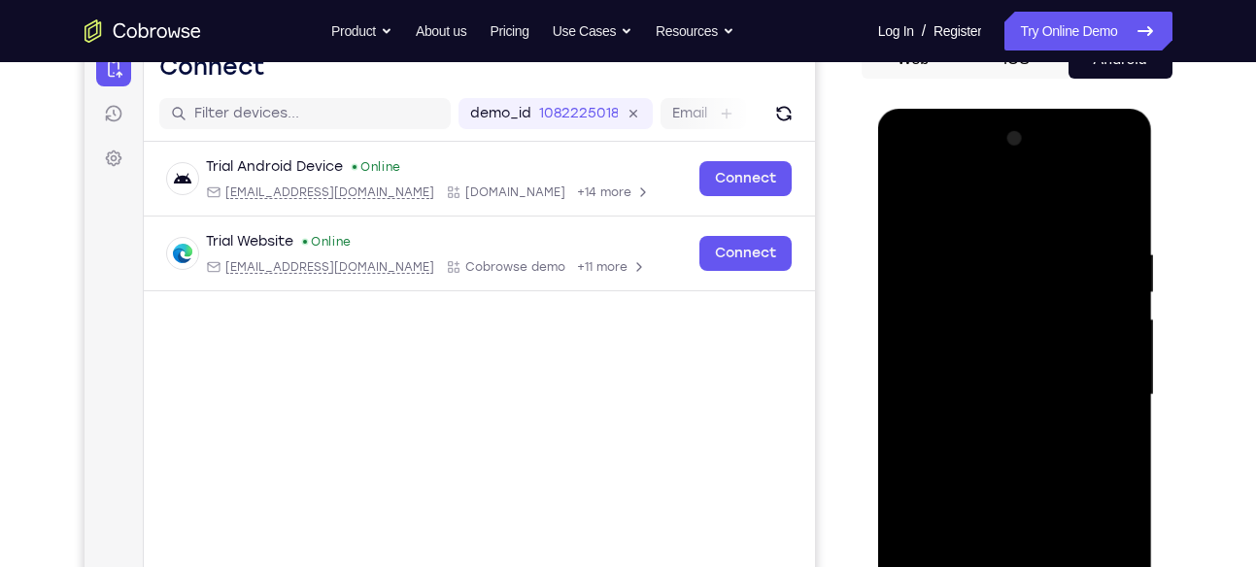
click at [907, 195] on div at bounding box center [1015, 395] width 245 height 544
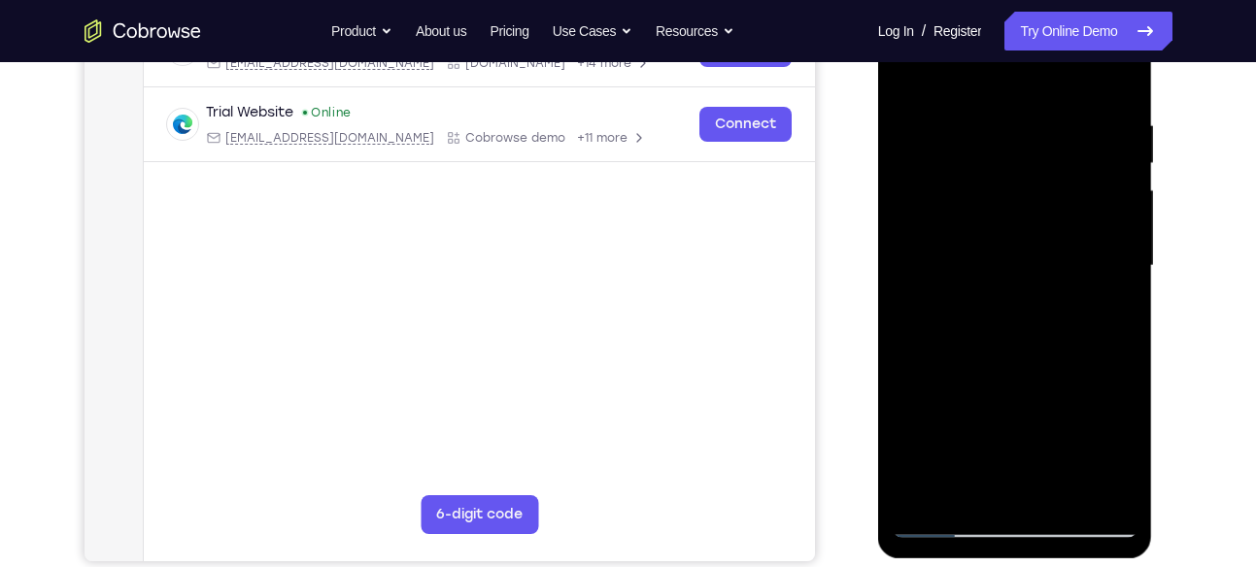
drag, startPoint x: 995, startPoint y: 423, endPoint x: 1001, endPoint y: 86, distance: 337.2
click at [1001, 86] on div at bounding box center [1015, 266] width 245 height 544
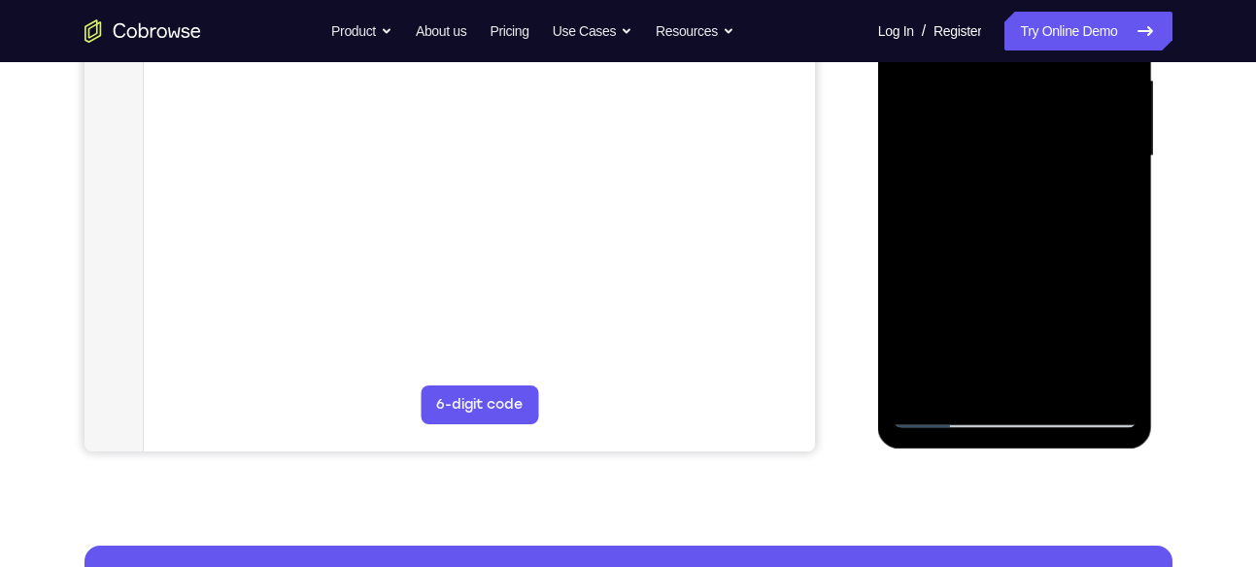
drag, startPoint x: 1023, startPoint y: 335, endPoint x: 1045, endPoint y: 34, distance: 302.0
click at [1045, 34] on div at bounding box center [1015, 156] width 245 height 544
click at [920, 325] on div at bounding box center [1015, 156] width 245 height 544
click at [999, 185] on div at bounding box center [1015, 156] width 245 height 544
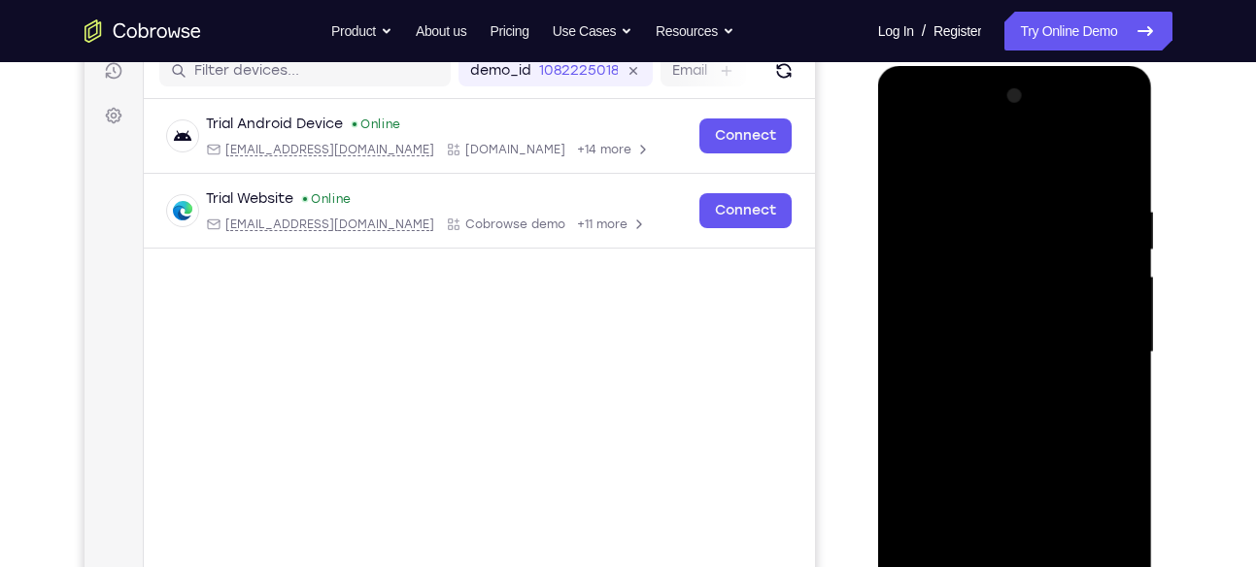
scroll to position [252, 0]
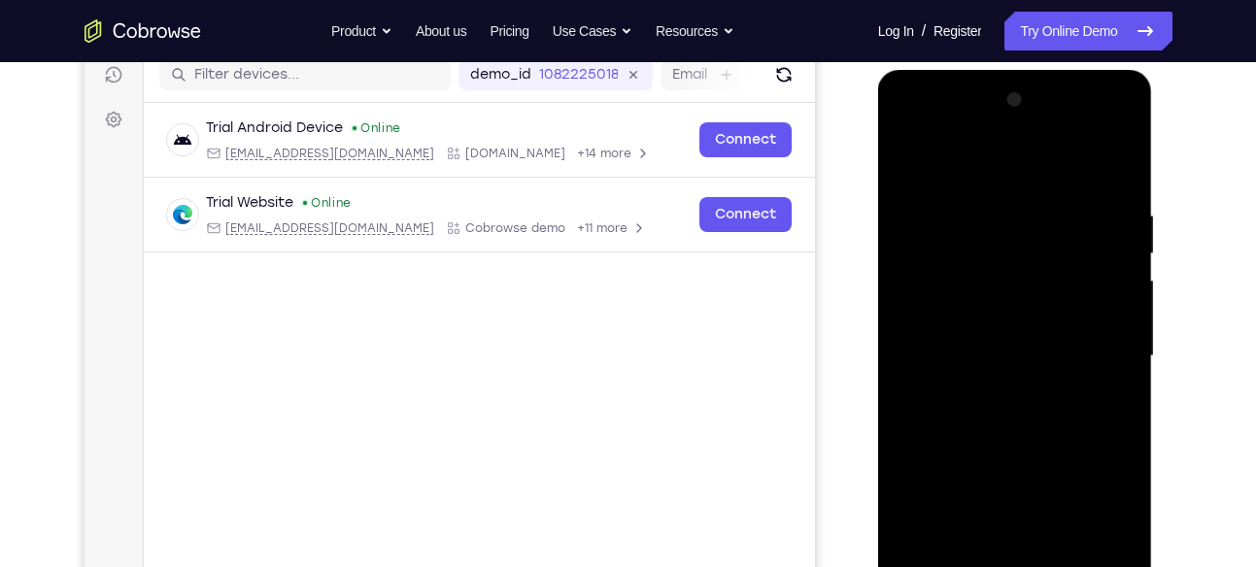
click at [1092, 121] on div at bounding box center [1015, 357] width 245 height 544
click at [954, 147] on div at bounding box center [1015, 357] width 245 height 544
click at [1097, 121] on div at bounding box center [1015, 357] width 245 height 544
click at [982, 158] on div at bounding box center [1015, 357] width 245 height 544
click at [954, 158] on div at bounding box center [1015, 357] width 245 height 544
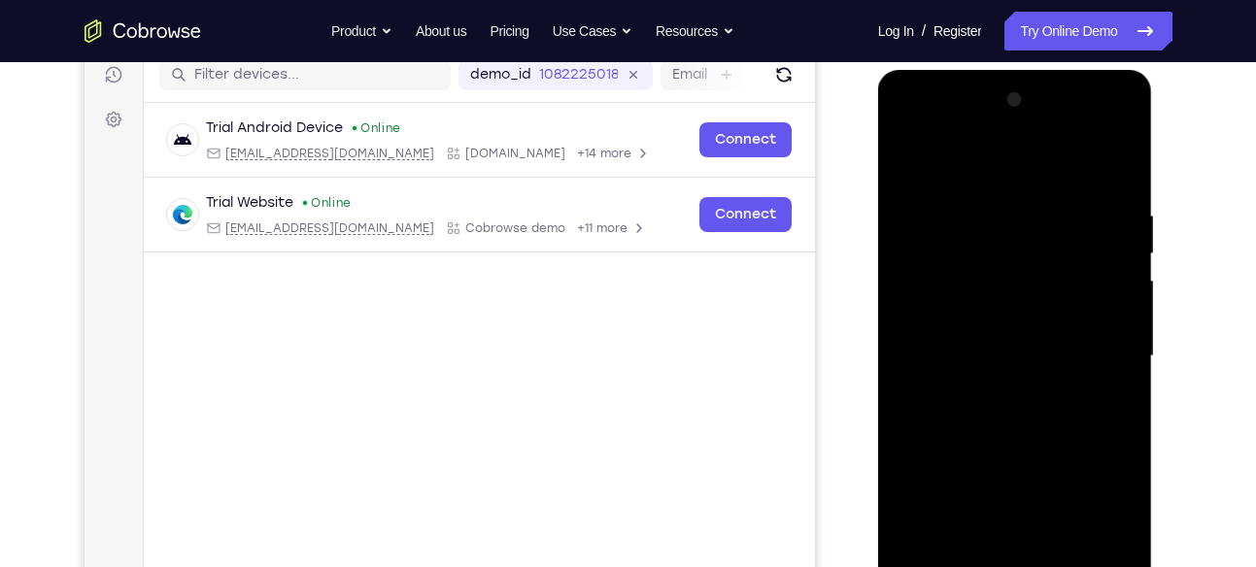
click at [921, 158] on div at bounding box center [1015, 357] width 245 height 544
click at [1114, 153] on div at bounding box center [1015, 357] width 245 height 544
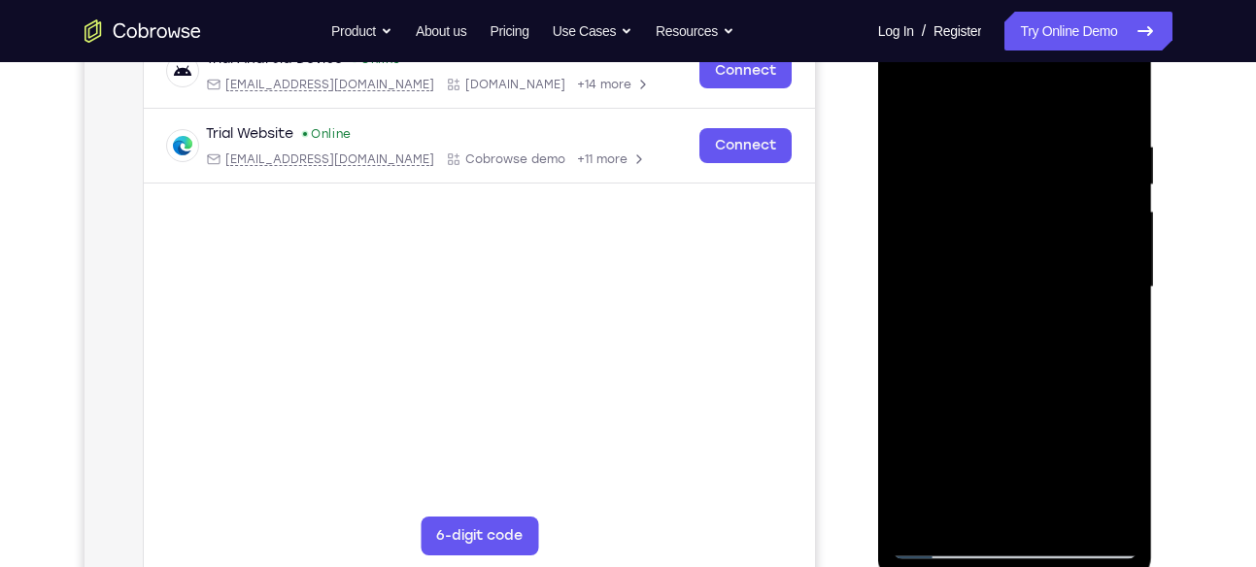
drag, startPoint x: 1037, startPoint y: 352, endPoint x: 1023, endPoint y: 61, distance: 290.8
click at [1023, 61] on div at bounding box center [1015, 288] width 245 height 544
drag, startPoint x: 991, startPoint y: 273, endPoint x: 989, endPoint y: 86, distance: 187.5
click at [989, 86] on div at bounding box center [1015, 288] width 245 height 544
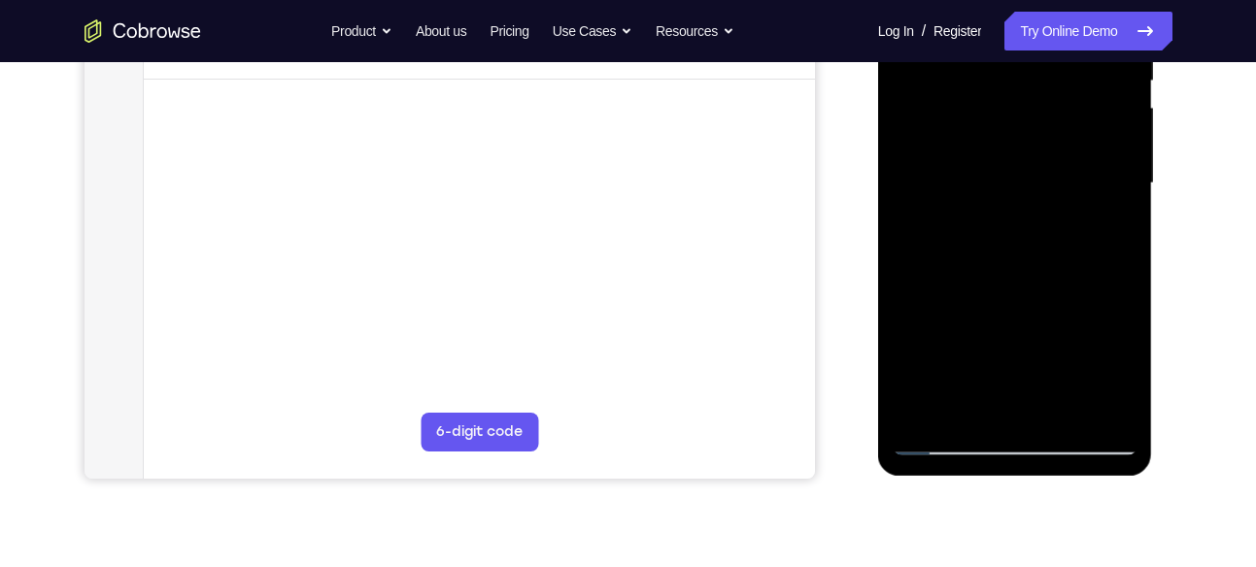
scroll to position [448, 0]
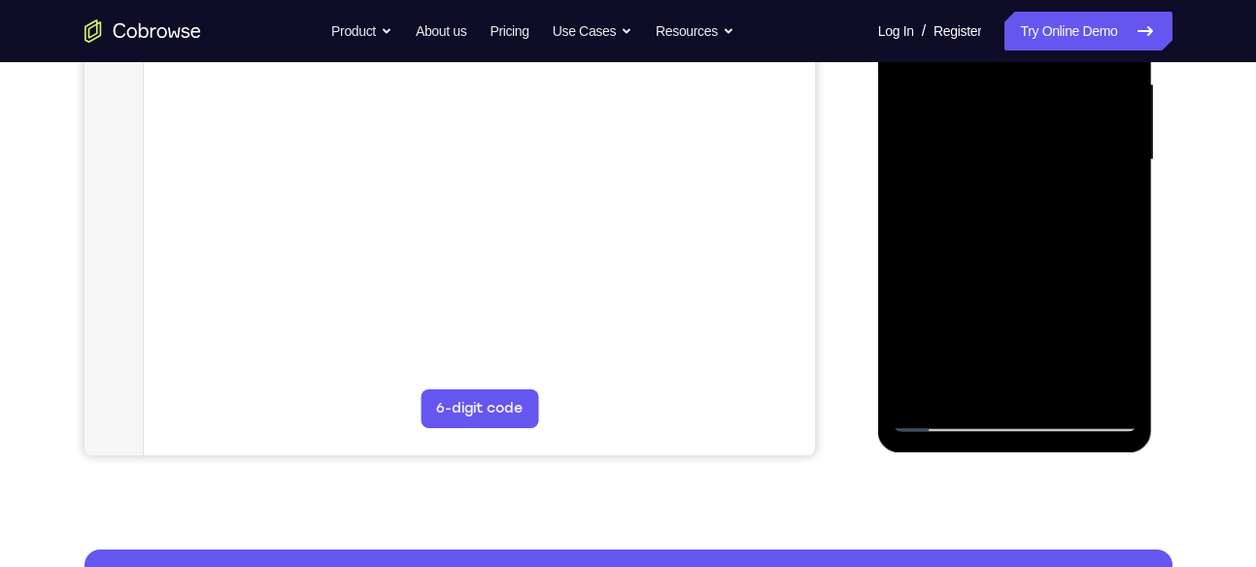
click at [967, 390] on div at bounding box center [1015, 160] width 245 height 544
click at [1012, 197] on div at bounding box center [1015, 160] width 245 height 544
